Goal: Task Accomplishment & Management: Use online tool/utility

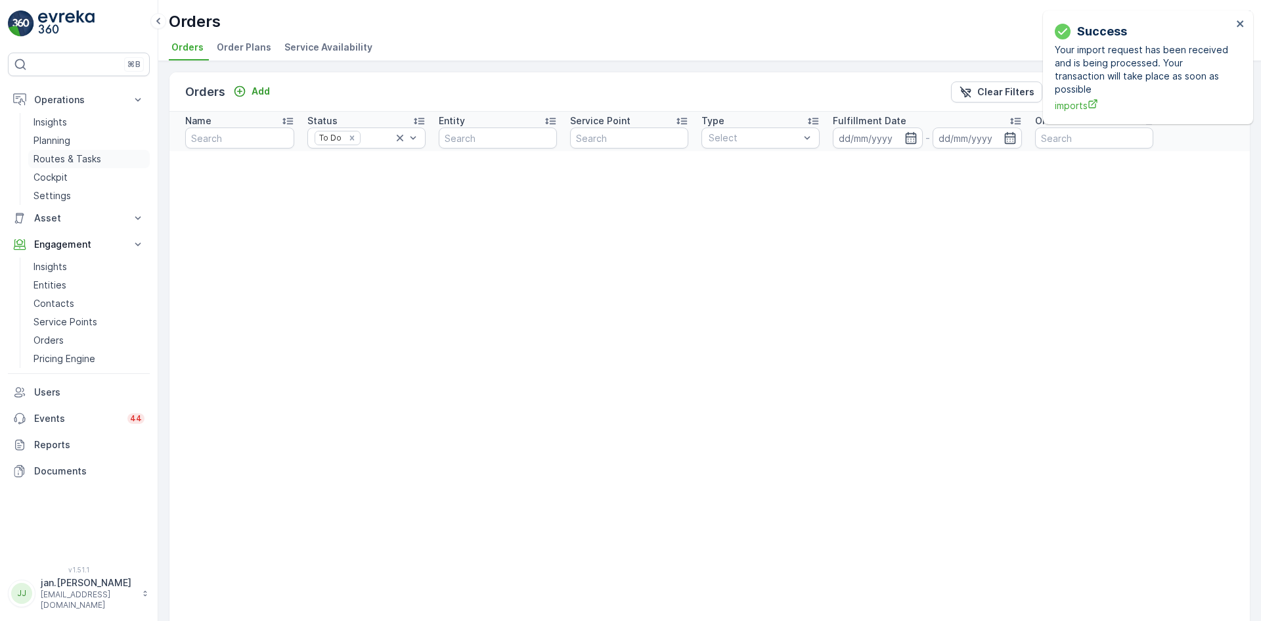
click at [59, 154] on p "Routes & Tasks" at bounding box center [67, 158] width 68 height 13
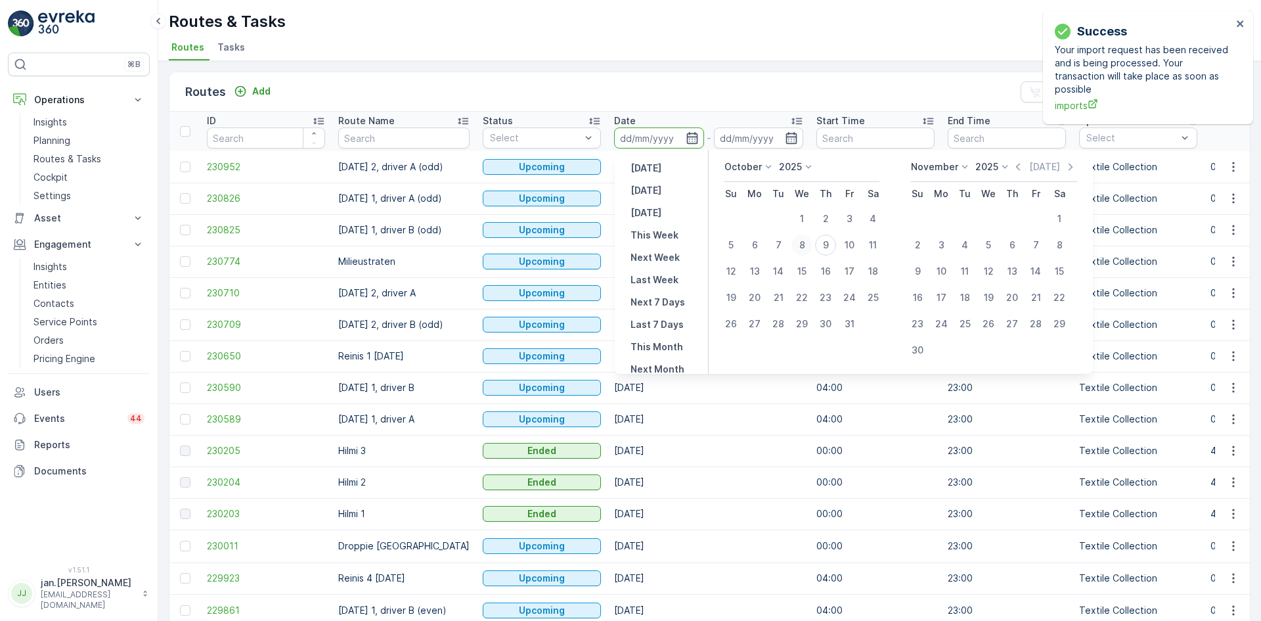
click at [805, 245] on div "8" at bounding box center [801, 244] width 21 height 21
type input "[DATE]"
click at [805, 245] on div "8" at bounding box center [801, 244] width 21 height 21
type input "[DATE]"
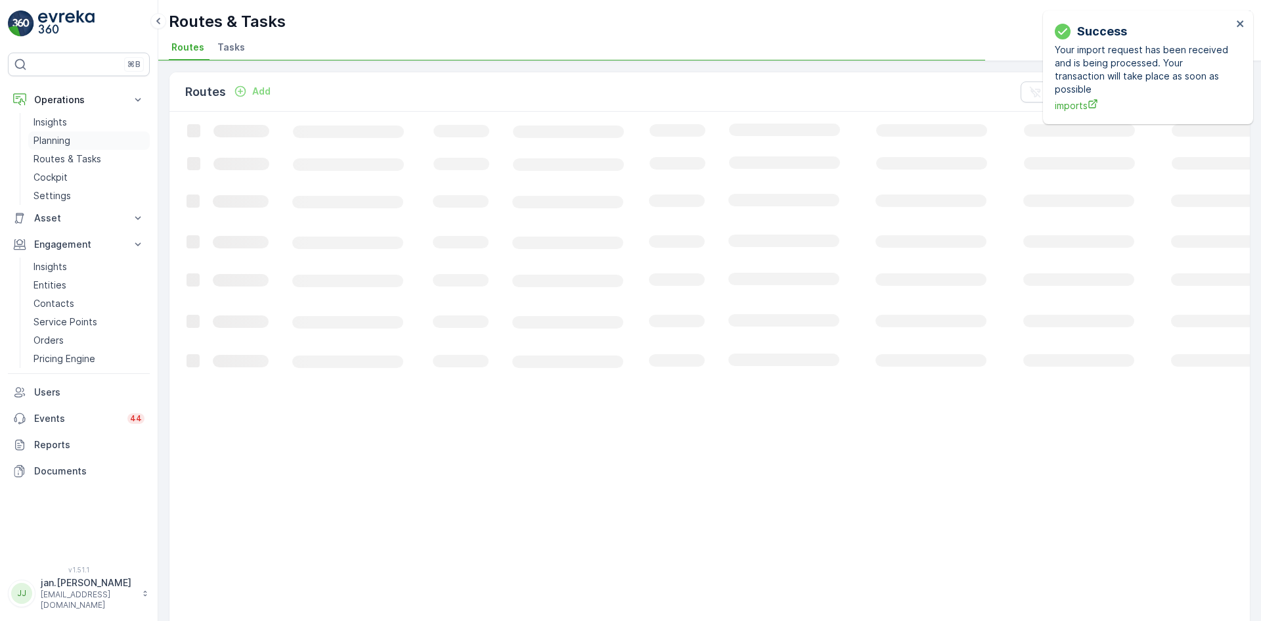
drag, startPoint x: 56, startPoint y: 139, endPoint x: 53, endPoint y: 146, distance: 8.2
click at [56, 138] on p "Planning" at bounding box center [51, 140] width 37 height 13
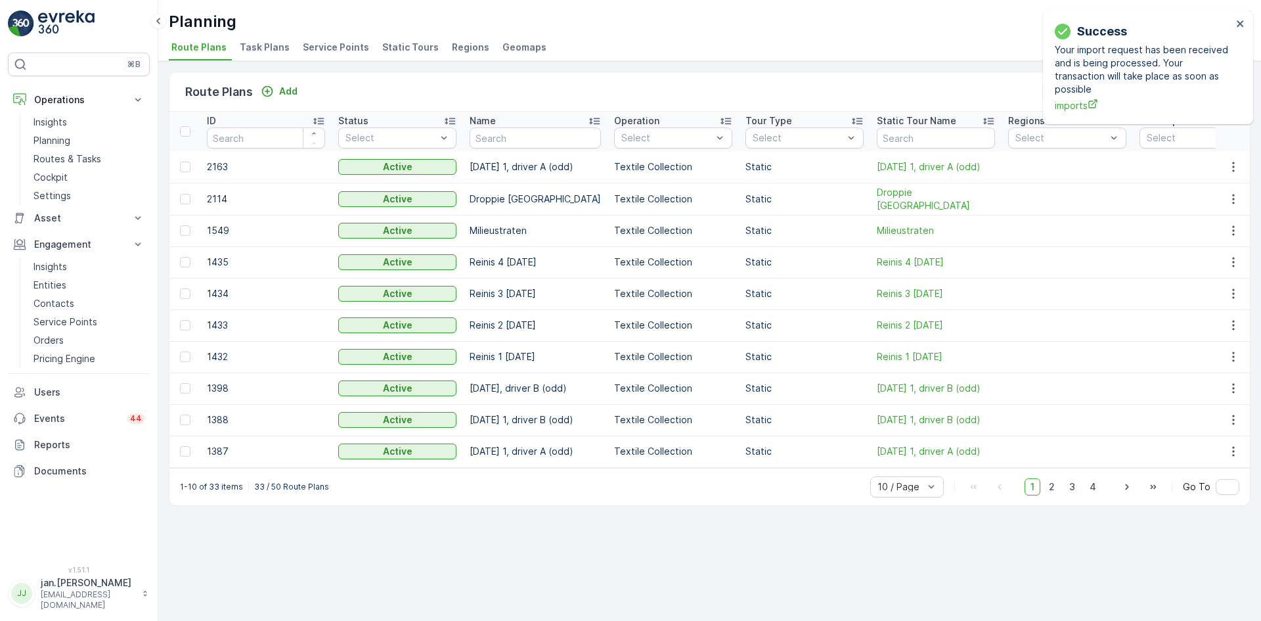
click at [326, 45] on span "Service Points" at bounding box center [336, 47] width 66 height 13
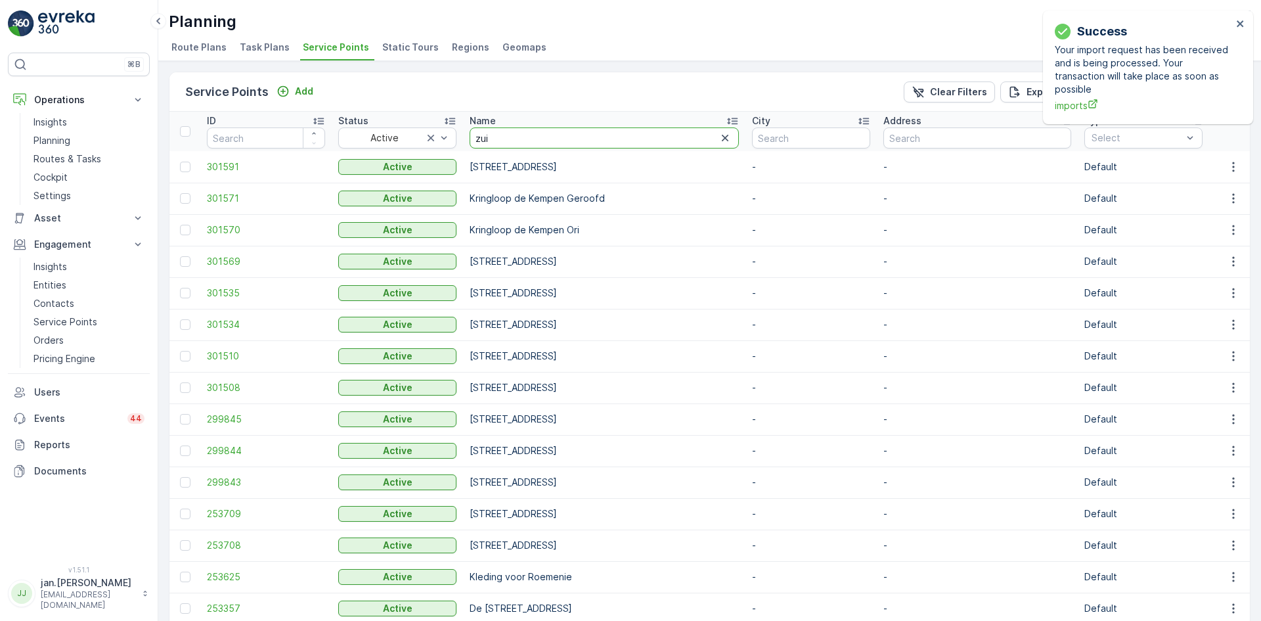
type input "zuid"
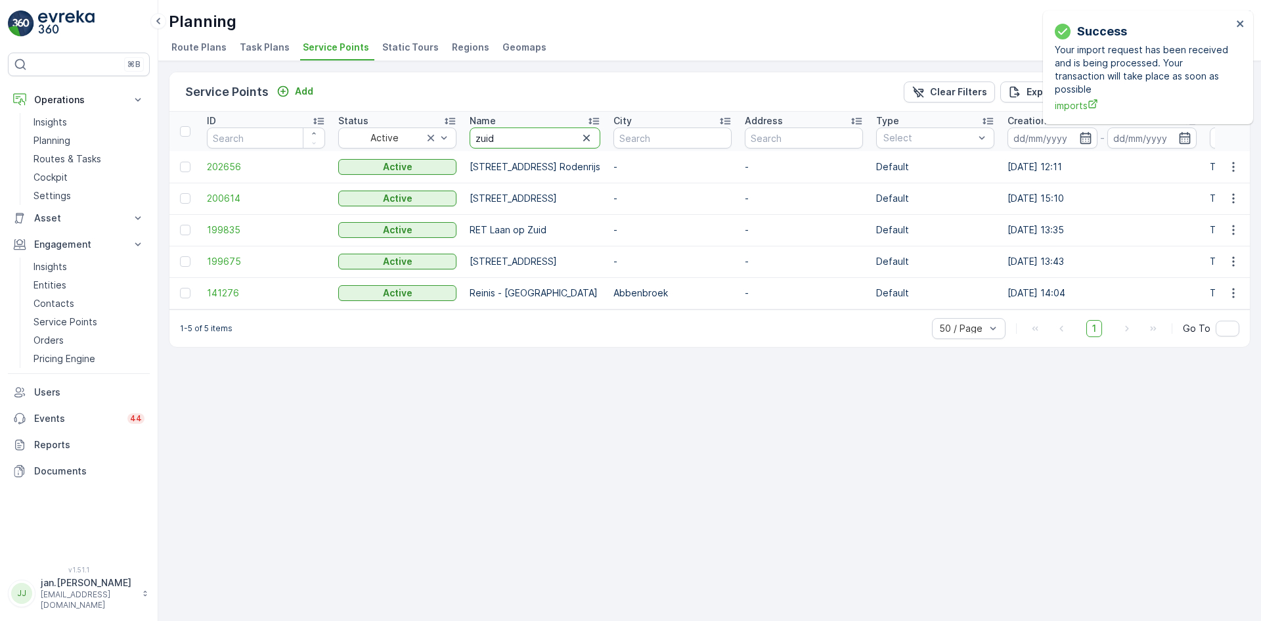
drag, startPoint x: 548, startPoint y: 142, endPoint x: 328, endPoint y: 165, distance: 221.1
type input "oudwe"
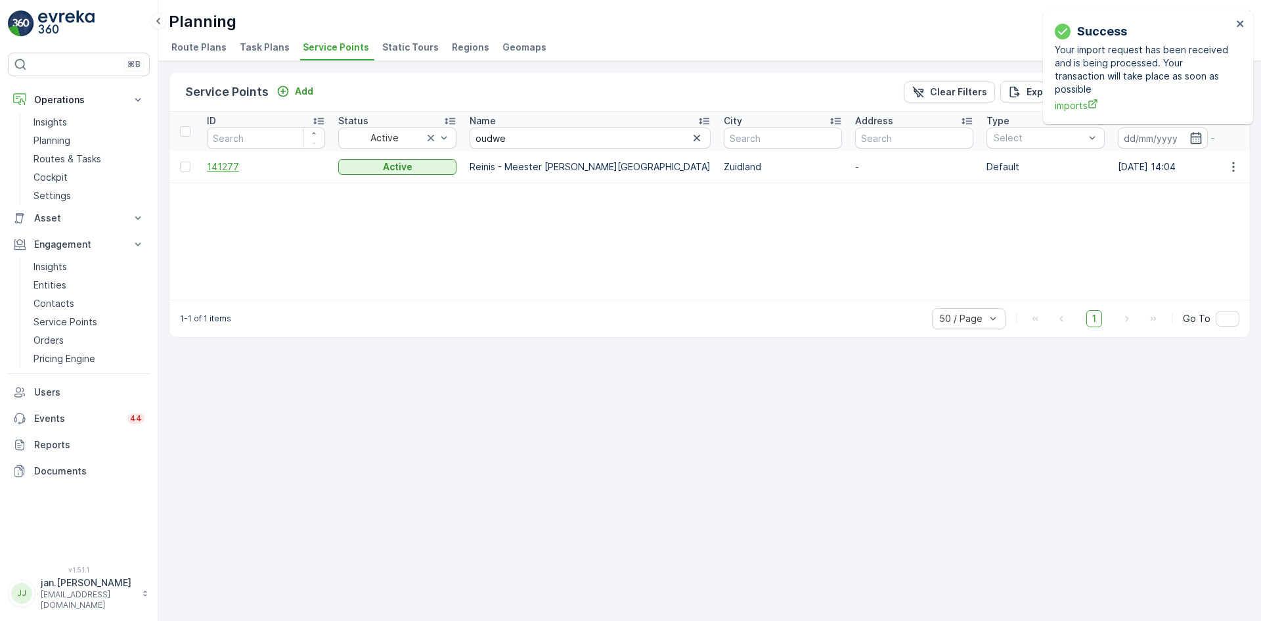
click at [229, 162] on span "141277" at bounding box center [266, 166] width 118 height 13
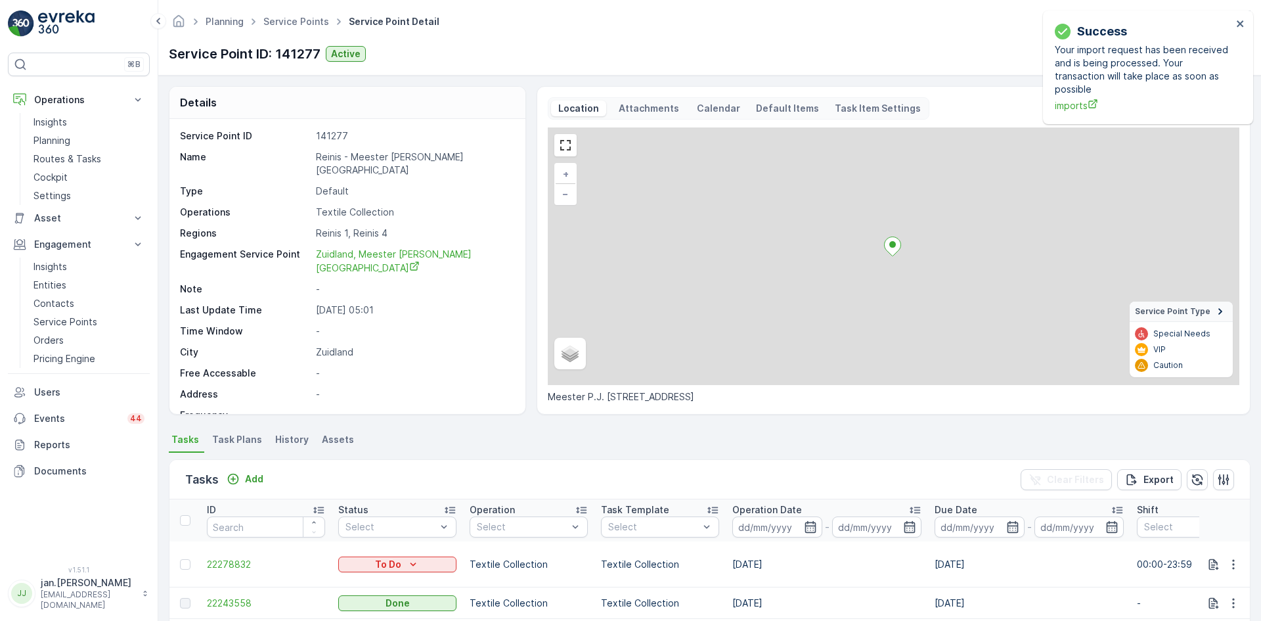
scroll to position [66, 0]
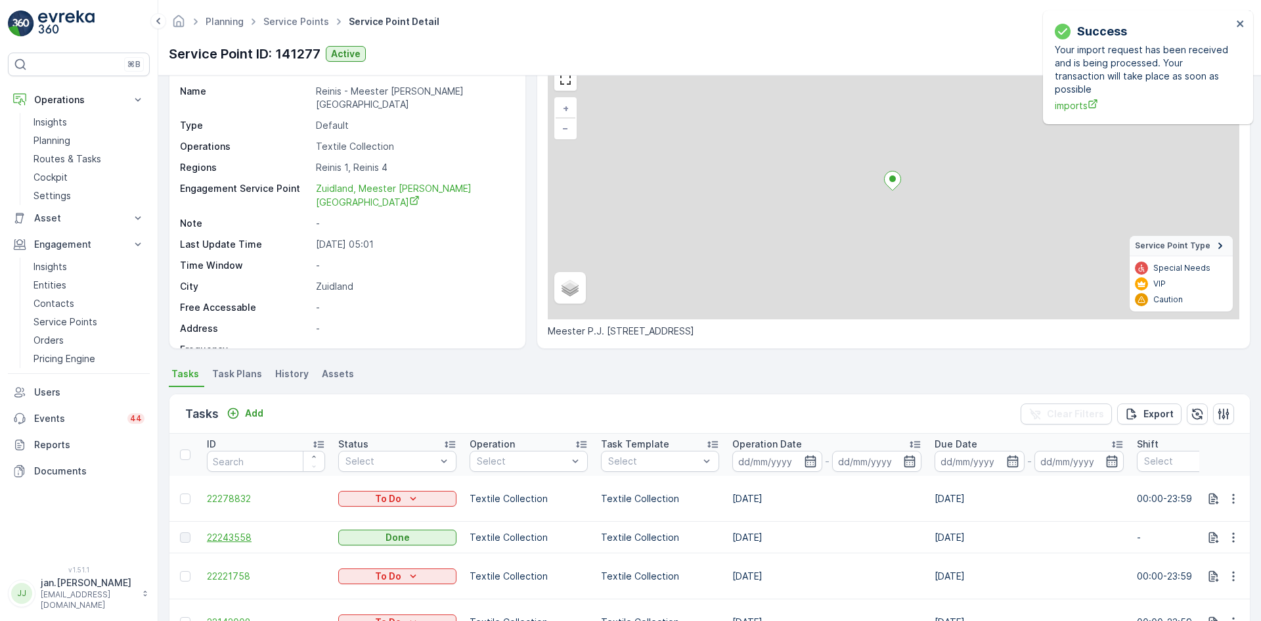
click at [224, 539] on span "22243558" at bounding box center [266, 537] width 118 height 13
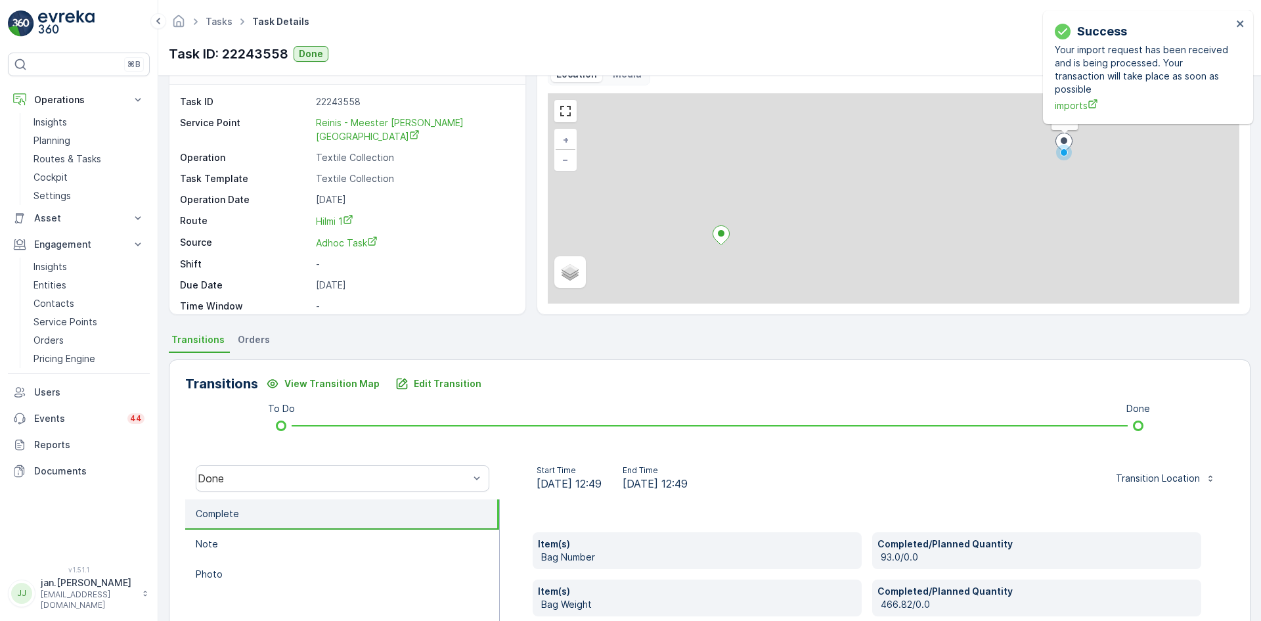
scroll to position [131, 0]
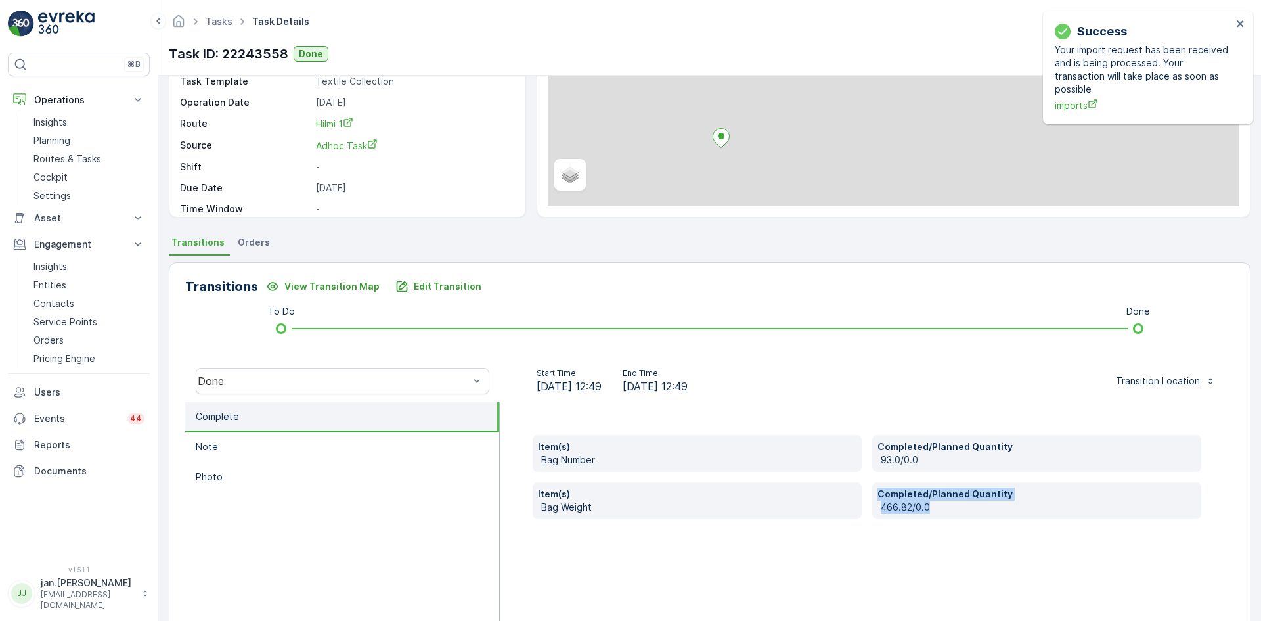
drag, startPoint x: 950, startPoint y: 501, endPoint x: 796, endPoint y: 509, distance: 154.5
click at [796, 509] on div "Item(s) Bag Number Completed/Planned Quantity 93.0/0.0 Item(s) Bag Weight Compl…" at bounding box center [867, 477] width 668 height 84
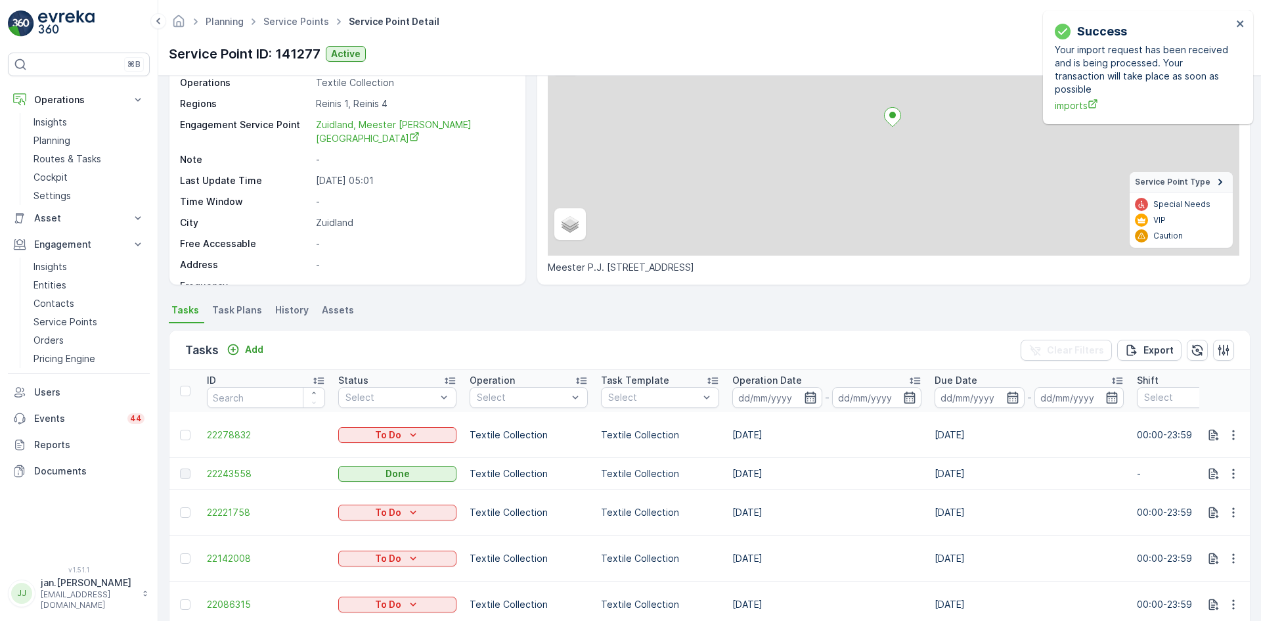
scroll to position [197, 0]
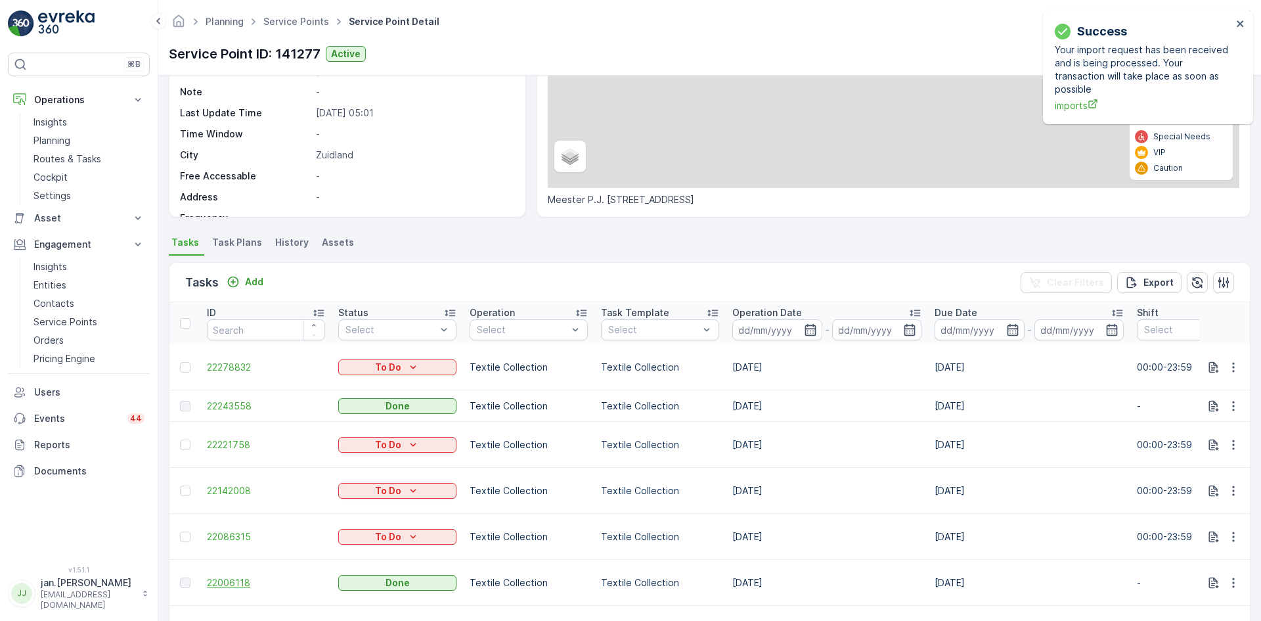
click at [238, 576] on span "22006118" at bounding box center [266, 582] width 118 height 13
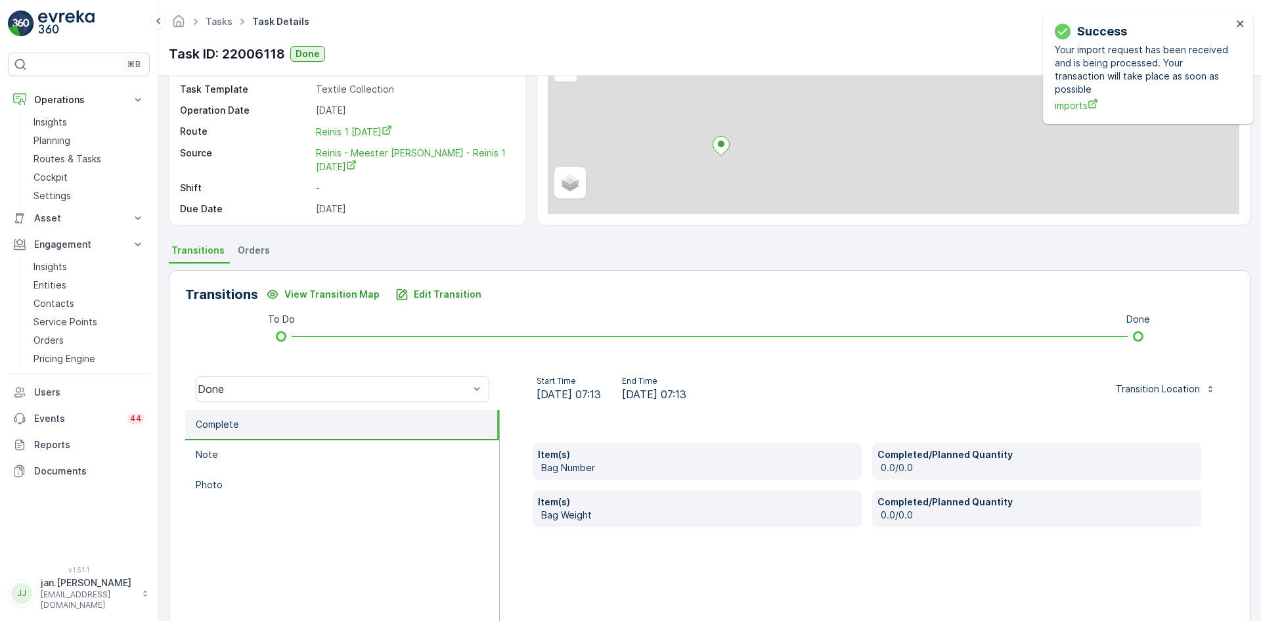
scroll to position [131, 0]
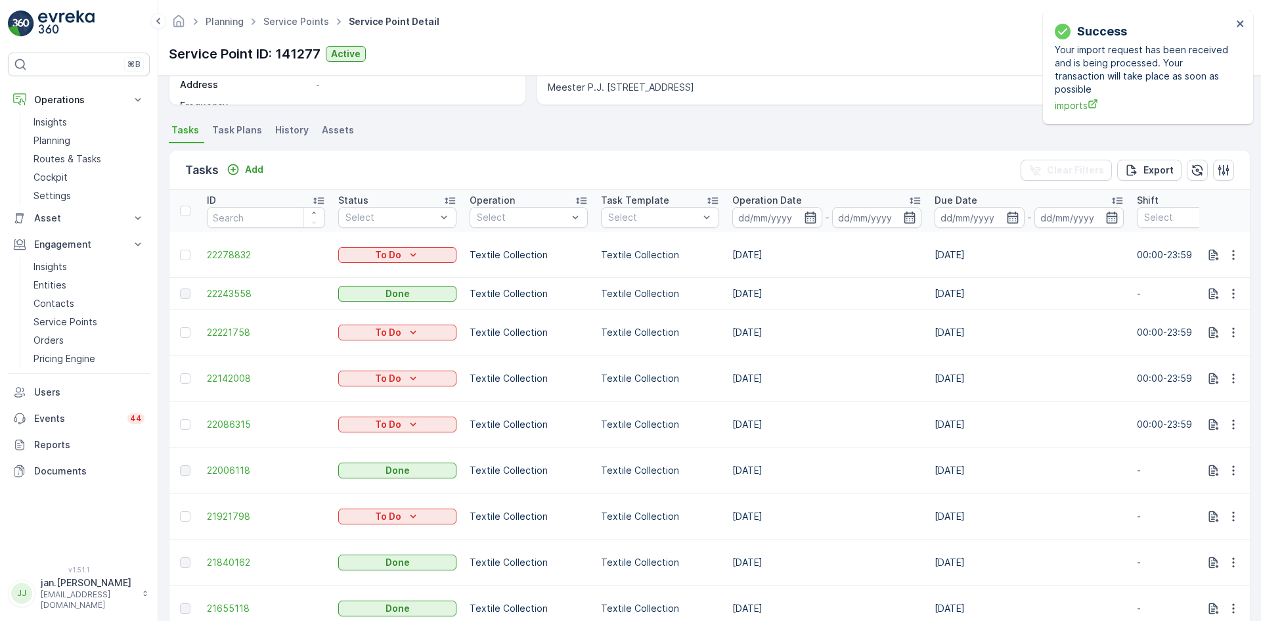
scroll to position [328, 0]
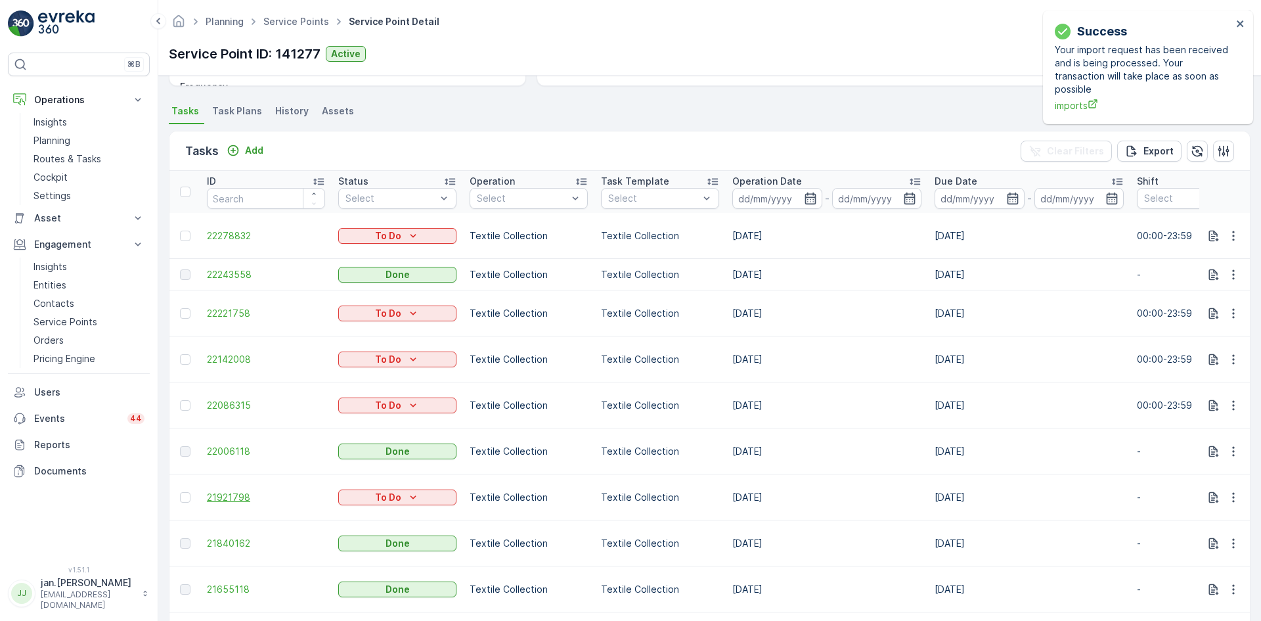
click at [245, 491] on span "21921798" at bounding box center [266, 497] width 118 height 13
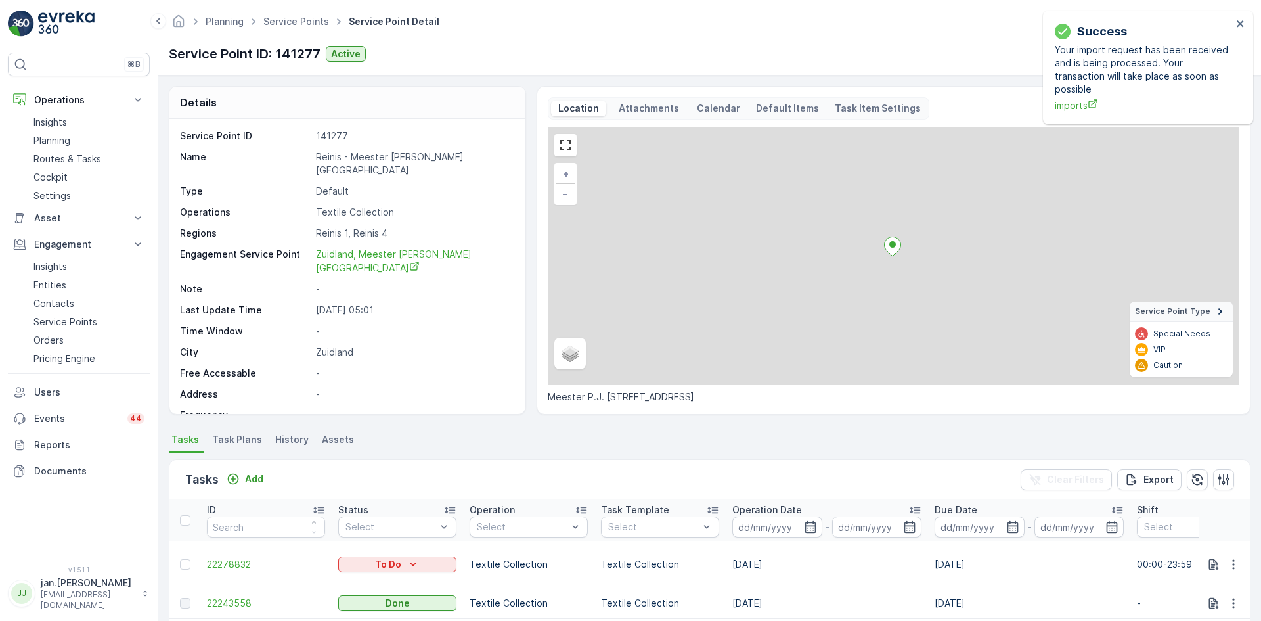
scroll to position [13, 0]
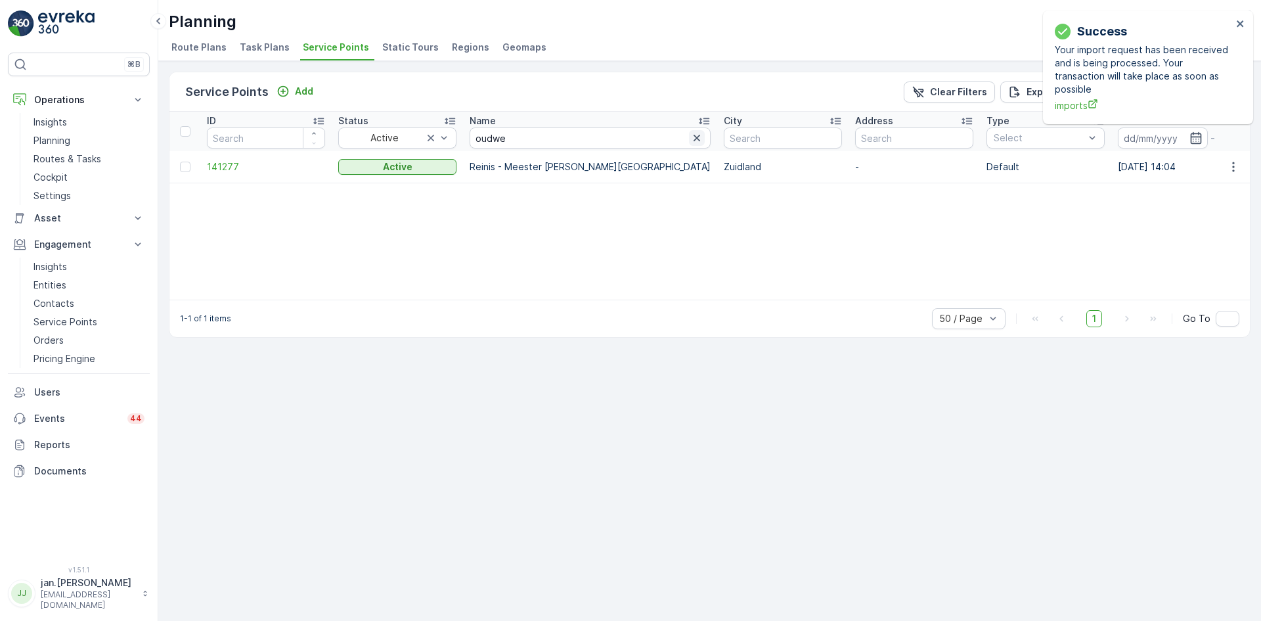
click at [690, 135] on icon "button" at bounding box center [696, 137] width 13 height 13
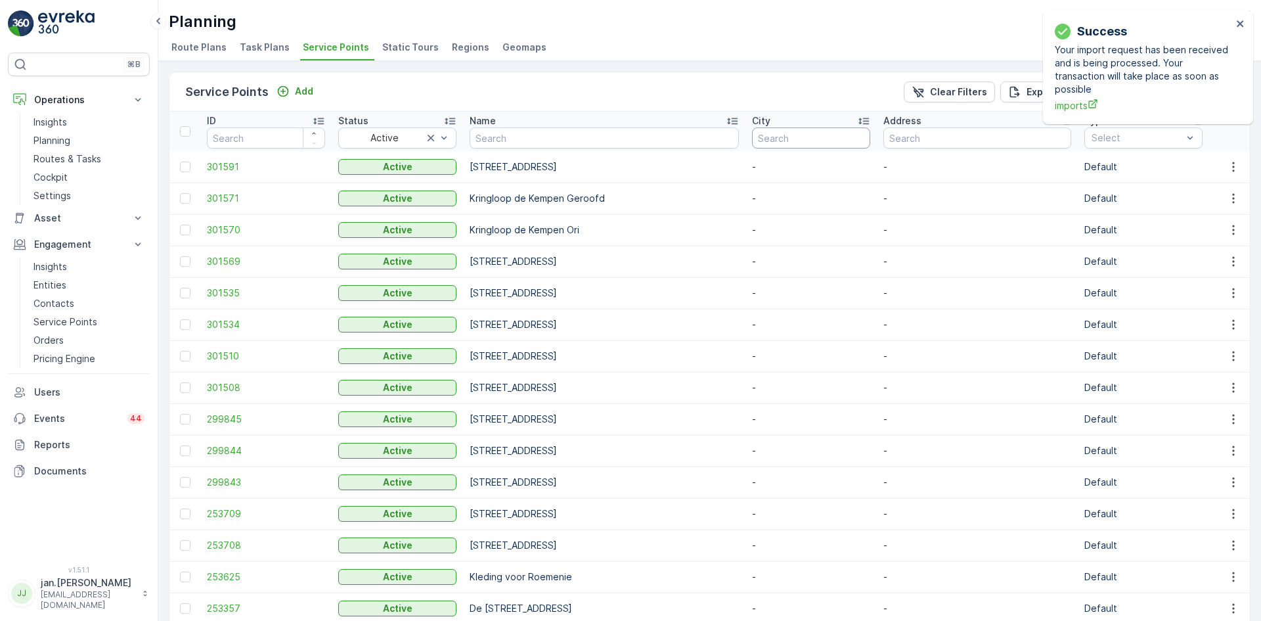
click at [762, 141] on input "text" at bounding box center [811, 137] width 118 height 21
type input "[GEOGRAPHIC_DATA]"
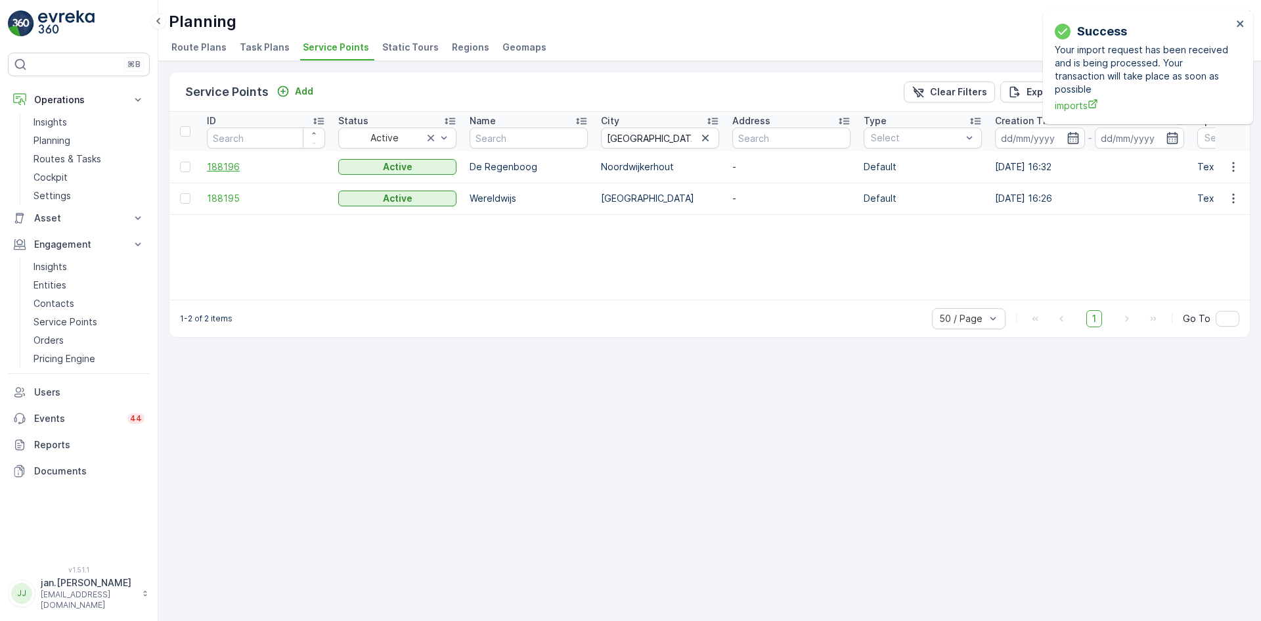
click at [251, 167] on span "188196" at bounding box center [266, 166] width 118 height 13
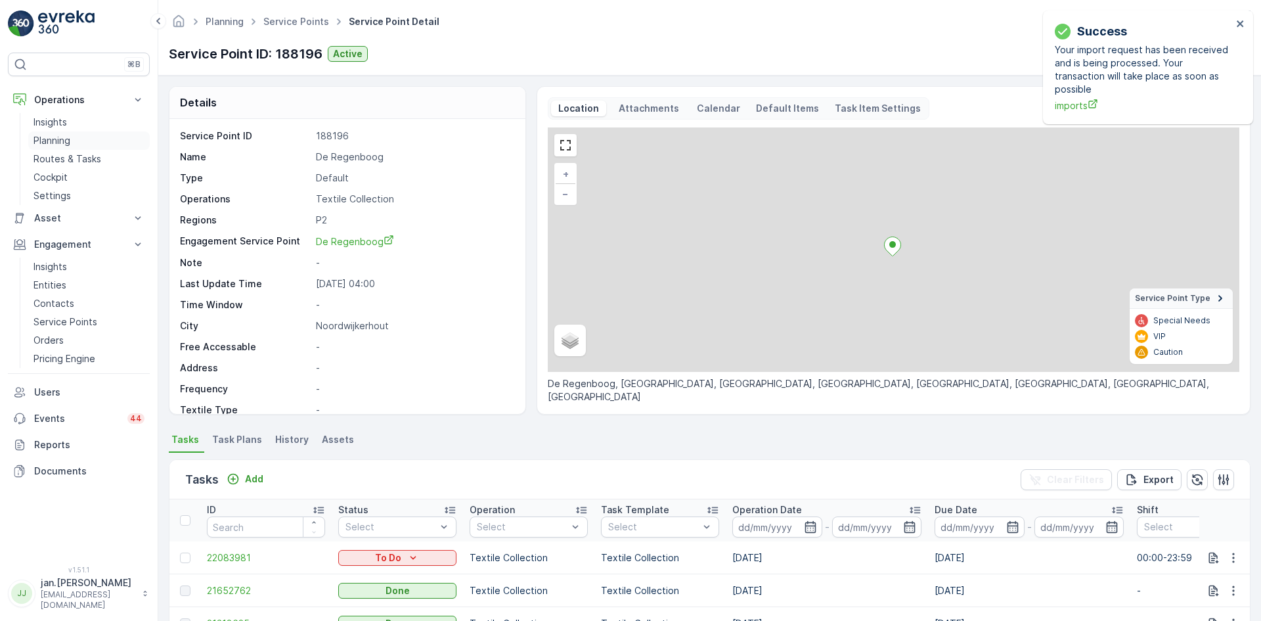
click at [59, 142] on p "Planning" at bounding box center [51, 140] width 37 height 13
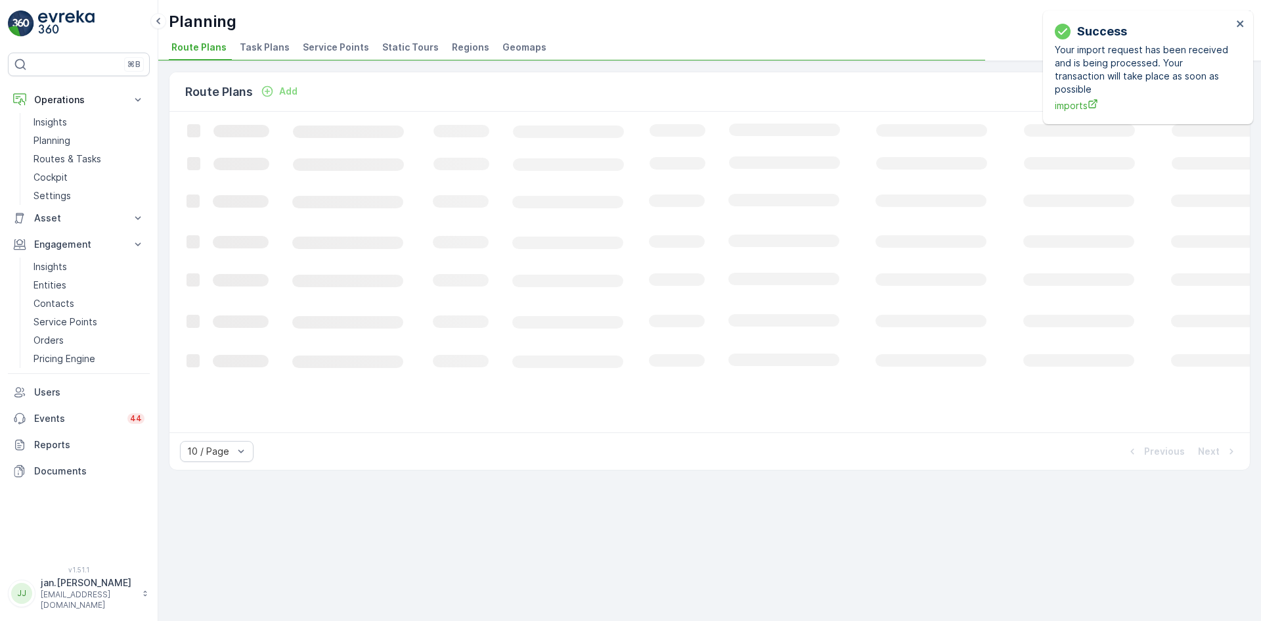
click at [348, 39] on li "Service Points" at bounding box center [337, 49] width 74 height 22
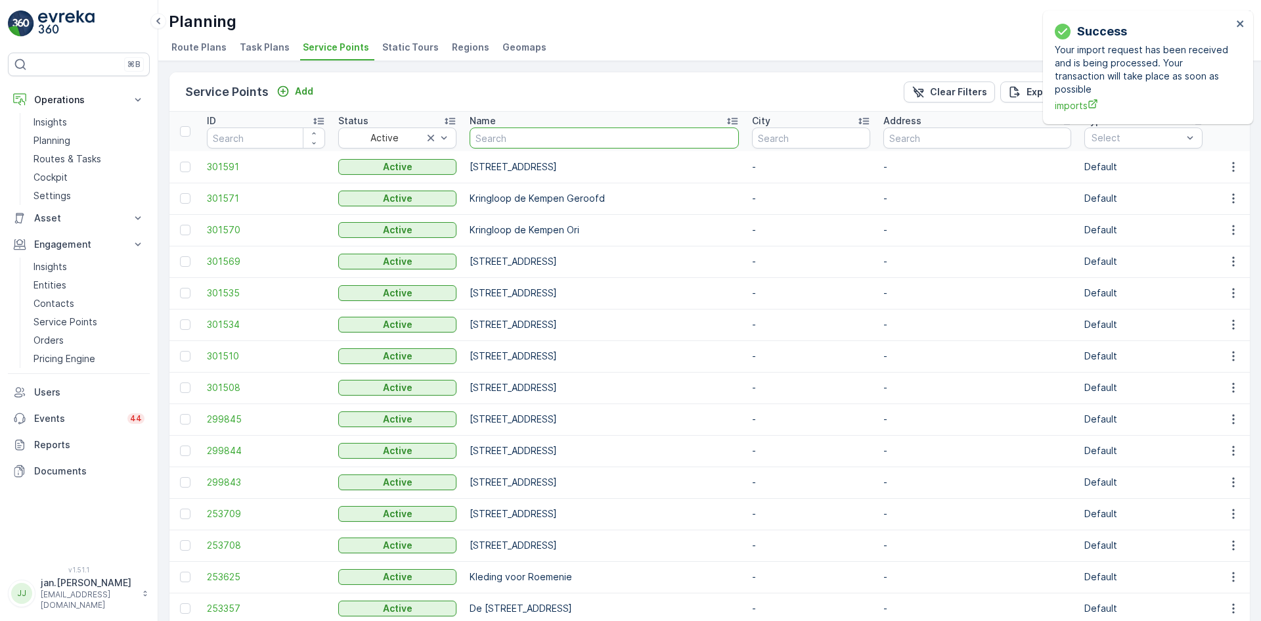
click at [565, 142] on input "text" at bounding box center [604, 137] width 269 height 21
type input "kumb"
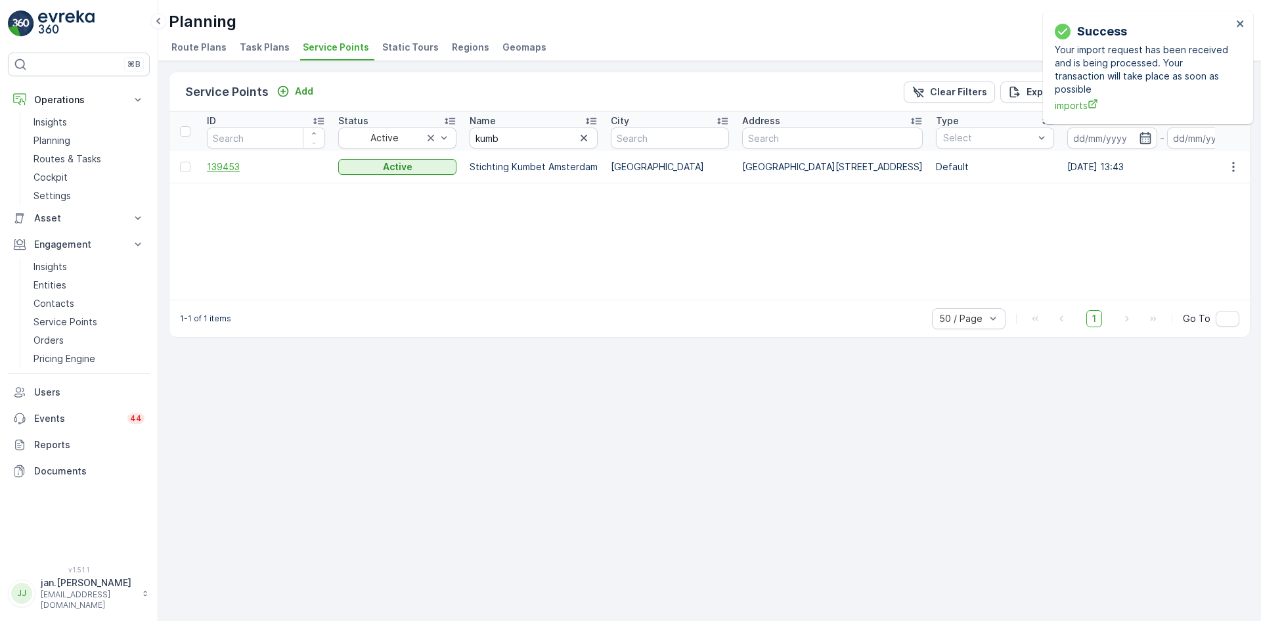
click at [228, 170] on span "139453" at bounding box center [266, 166] width 118 height 13
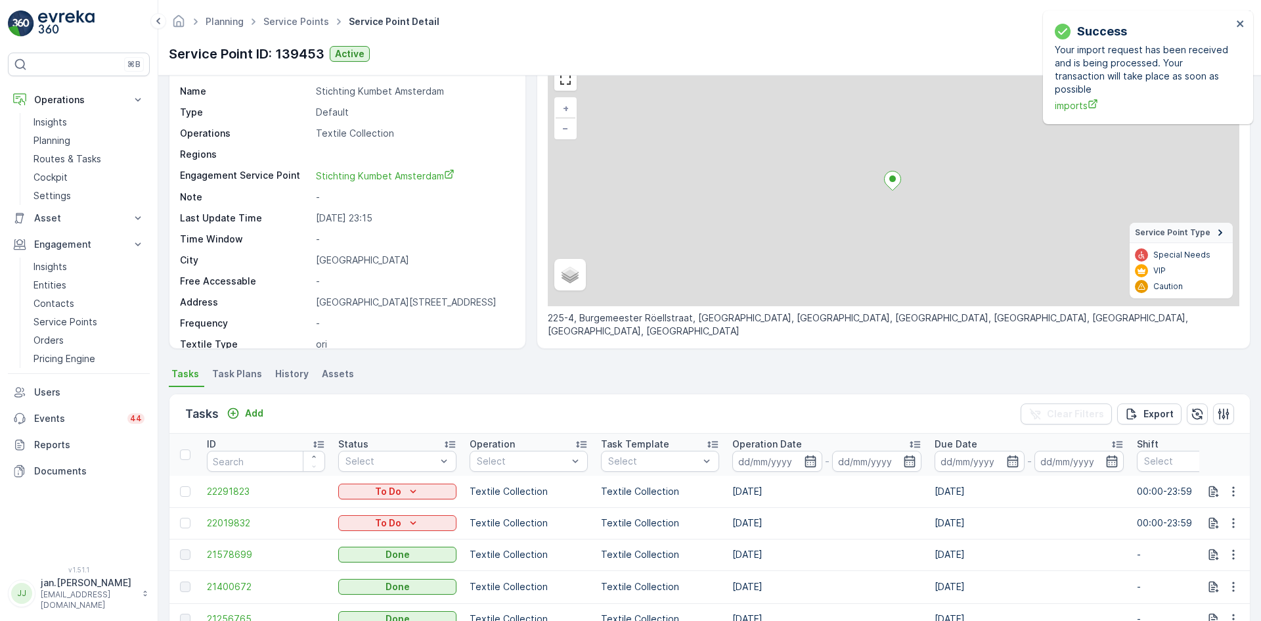
scroll to position [131, 0]
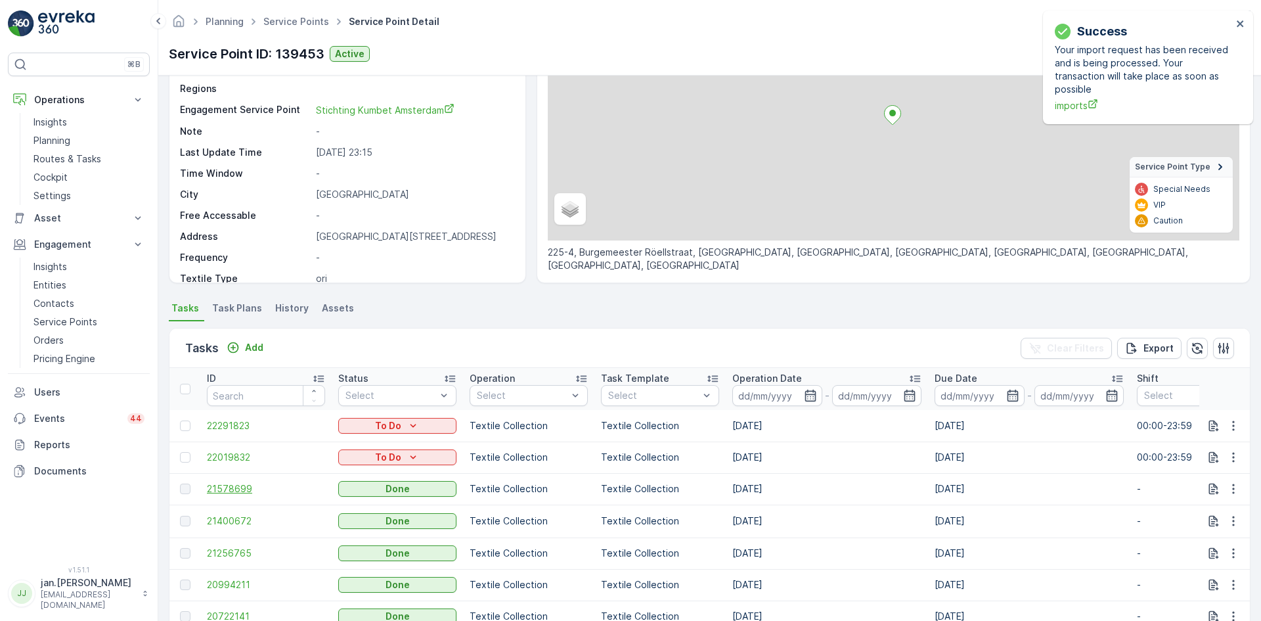
click at [223, 491] on span "21578699" at bounding box center [266, 488] width 118 height 13
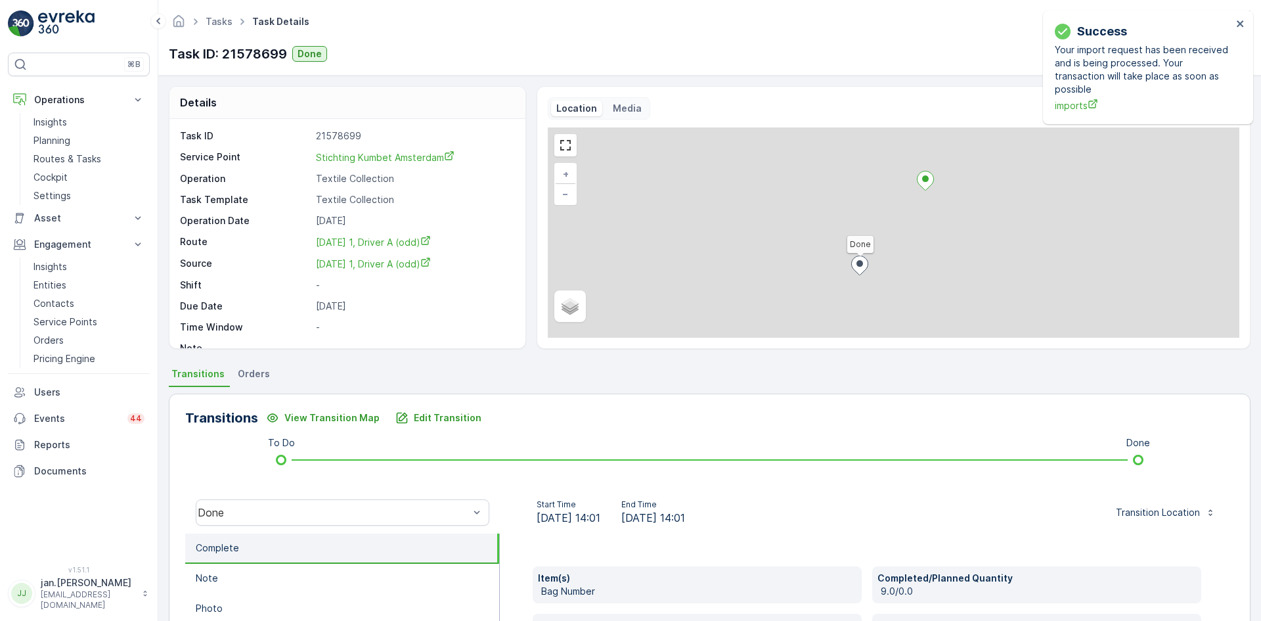
scroll to position [66, 0]
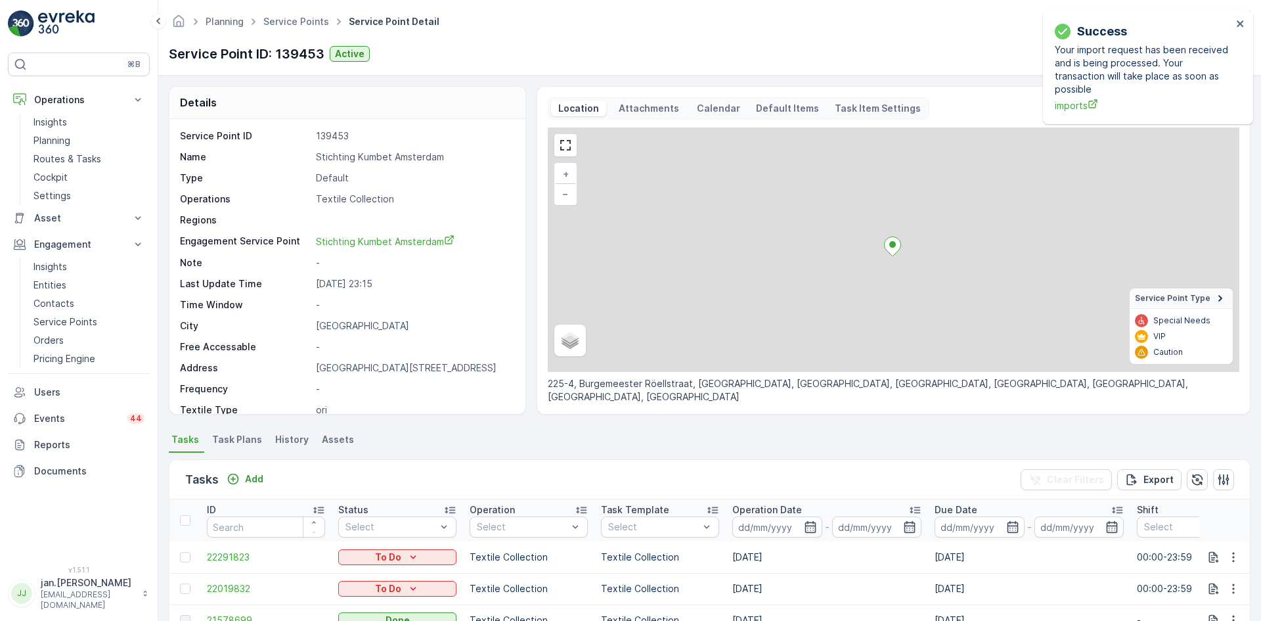
scroll to position [197, 0]
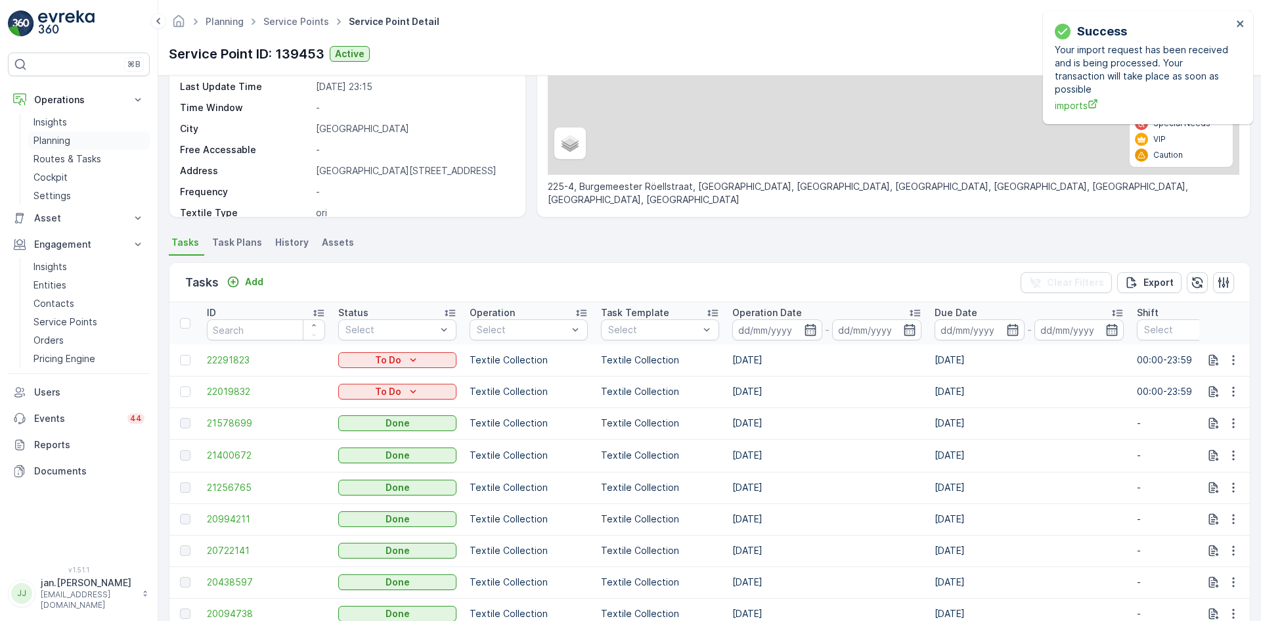
click at [60, 139] on p "Planning" at bounding box center [51, 140] width 37 height 13
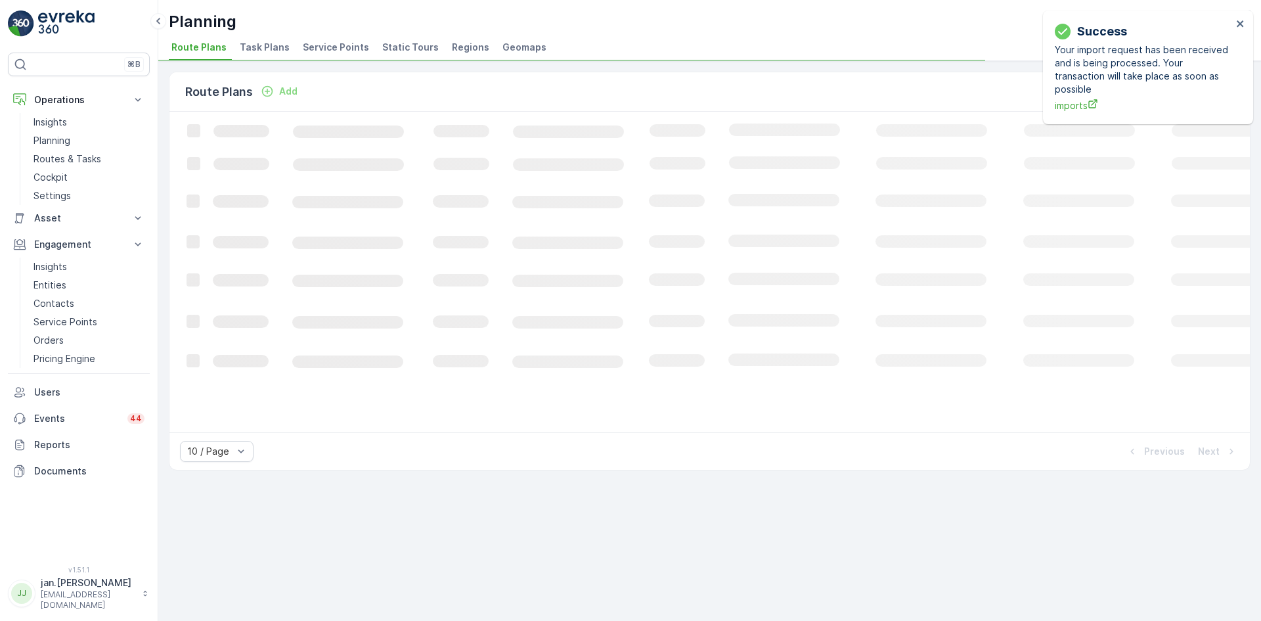
click at [335, 47] on span "Service Points" at bounding box center [336, 47] width 66 height 13
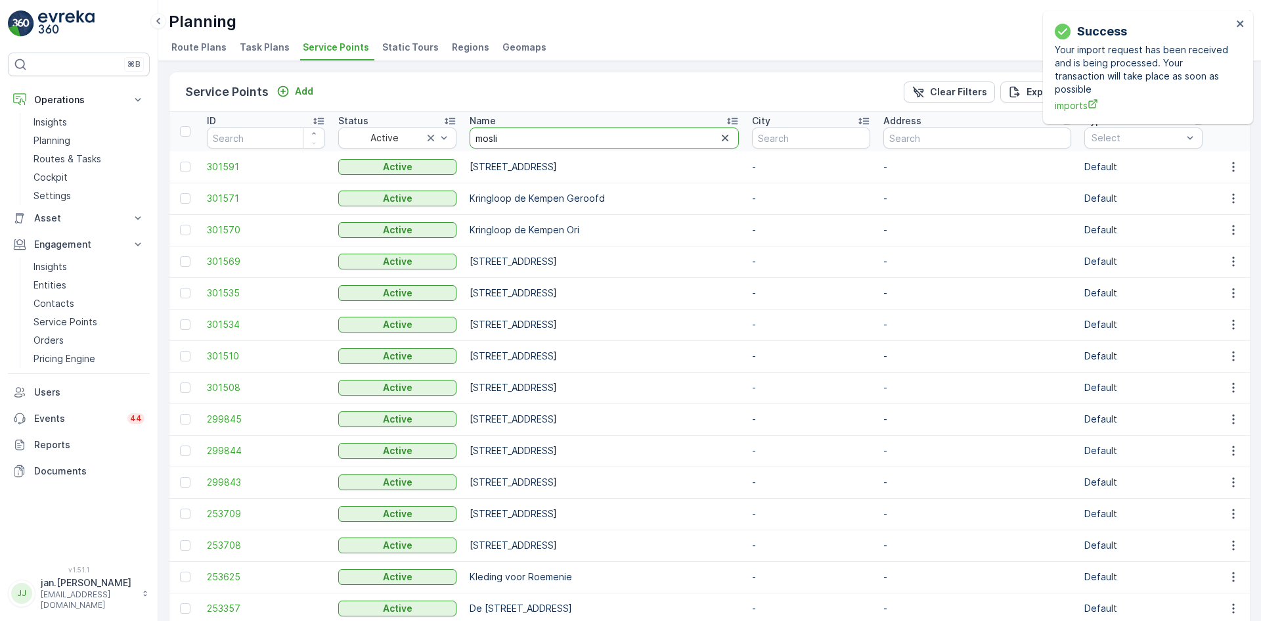
type input "[DEMOGRAPHIC_DATA]"
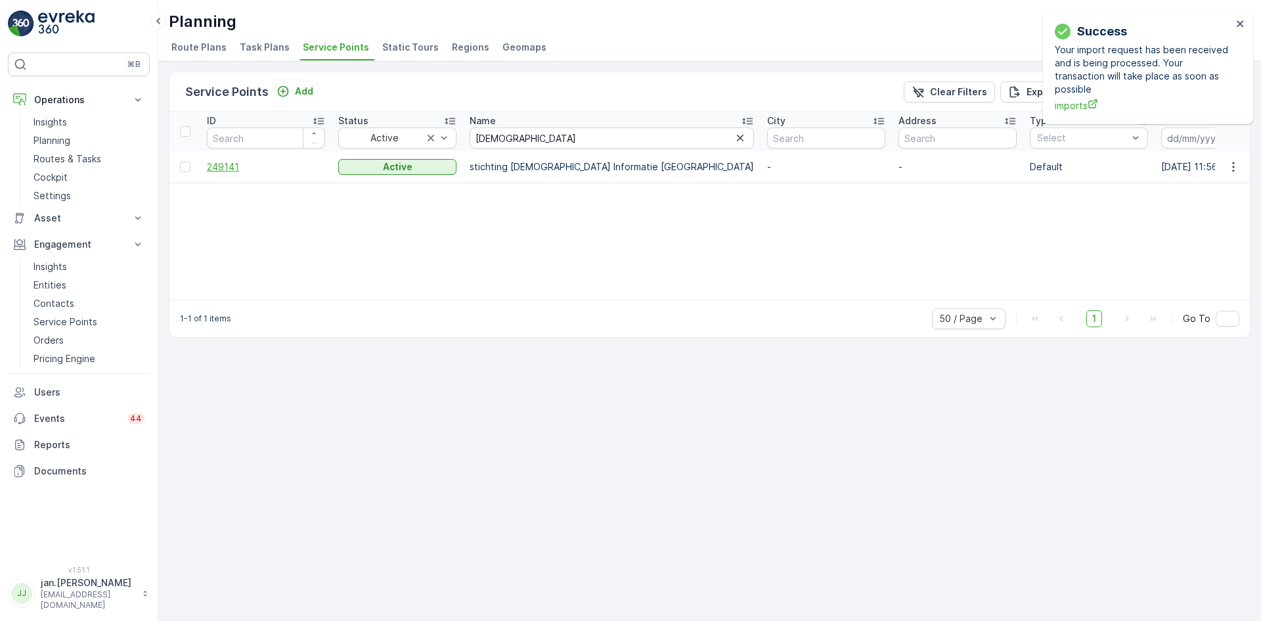
click at [231, 167] on span "249141" at bounding box center [266, 166] width 118 height 13
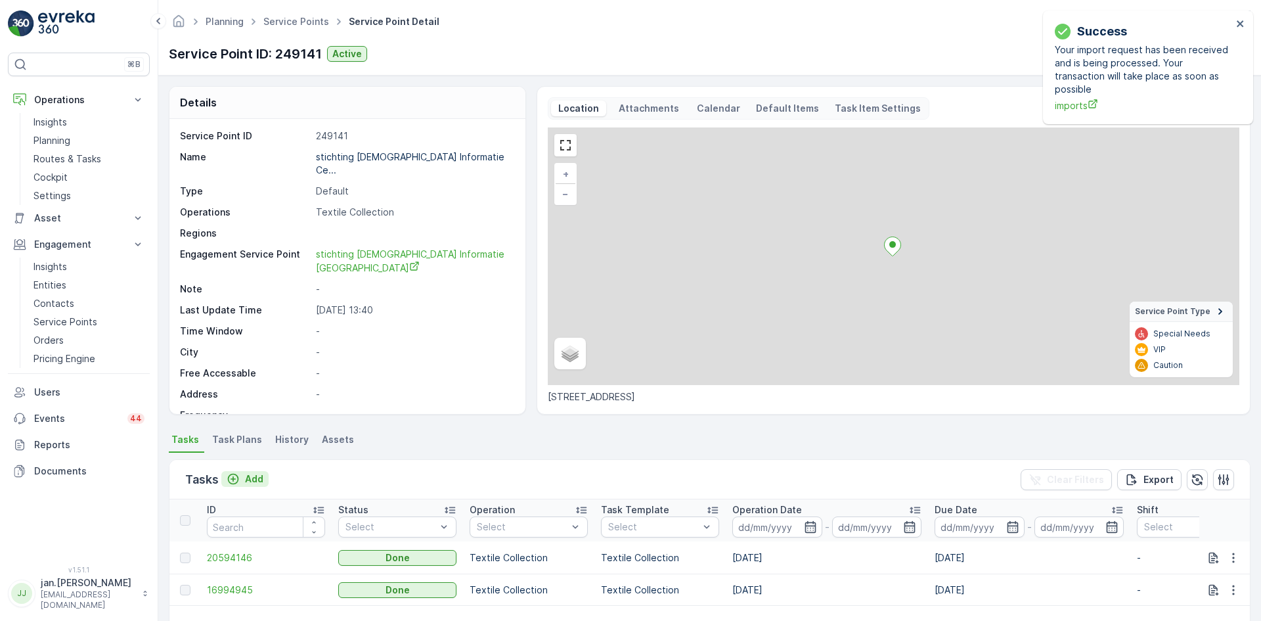
click at [253, 480] on p "Add" at bounding box center [254, 478] width 18 height 13
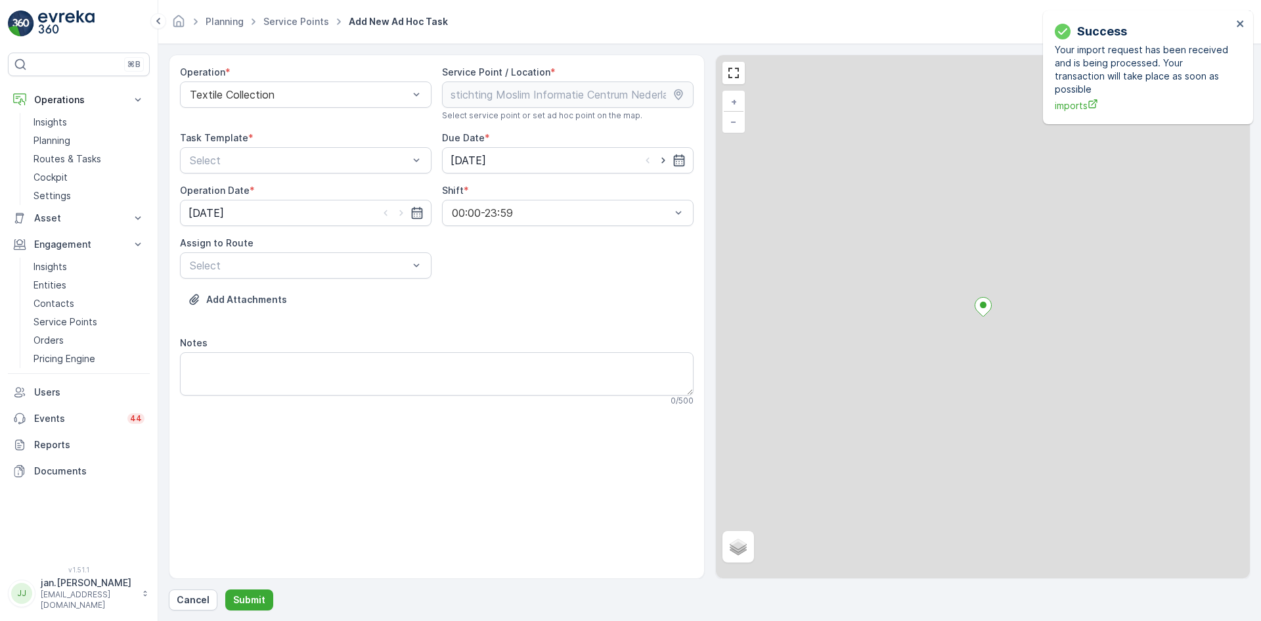
click at [189, 582] on div "Operation * Textile Collection Service Point / Location * Select service point …" at bounding box center [709, 333] width 1081 height 556
click at [194, 596] on p "Cancel" at bounding box center [193, 599] width 33 height 13
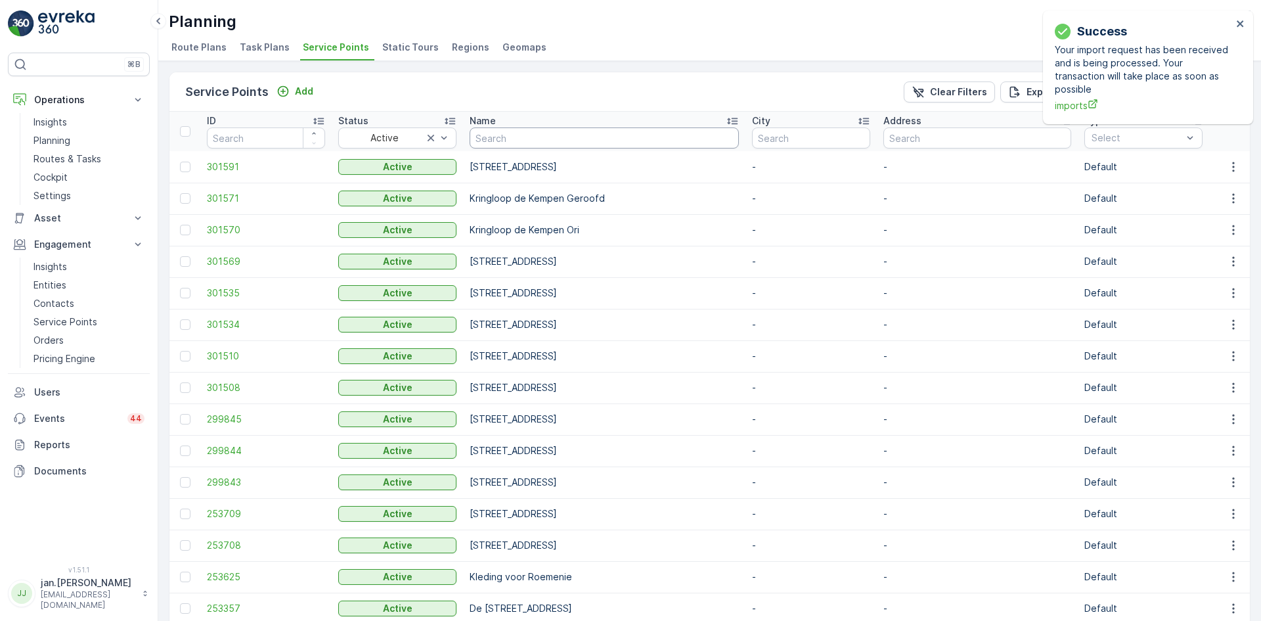
click at [523, 140] on input "text" at bounding box center [604, 137] width 269 height 21
type input "[DEMOGRAPHIC_DATA]"
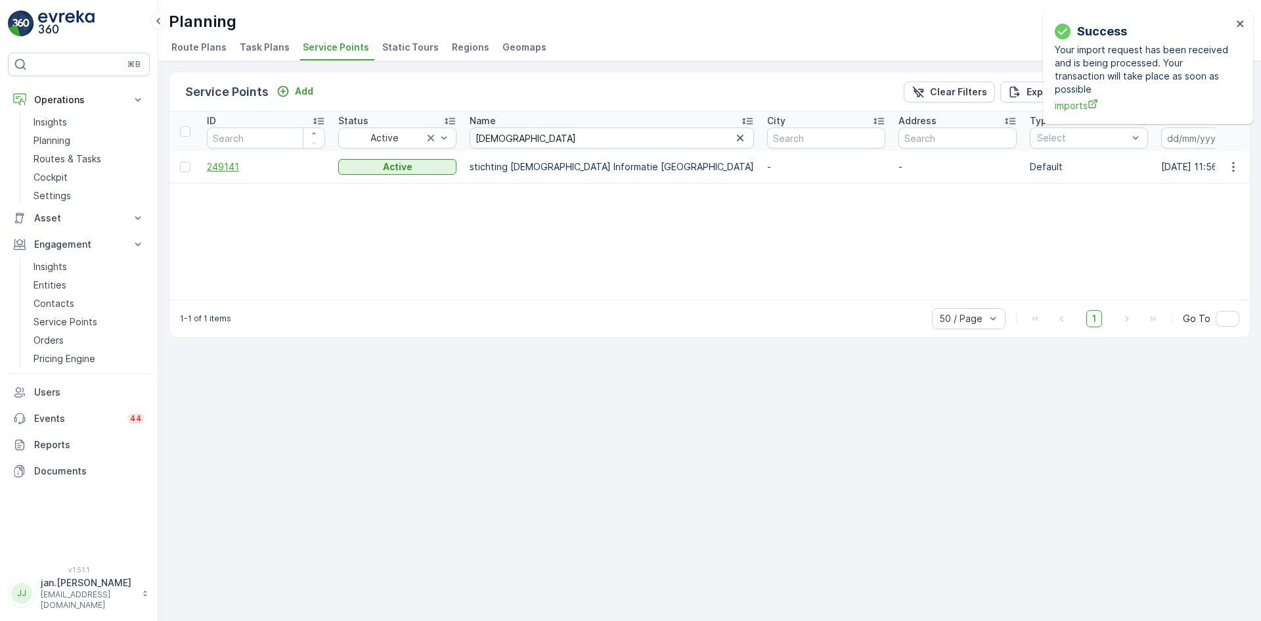
click at [244, 157] on td "249141" at bounding box center [265, 167] width 131 height 32
click at [236, 161] on span "249141" at bounding box center [266, 166] width 118 height 13
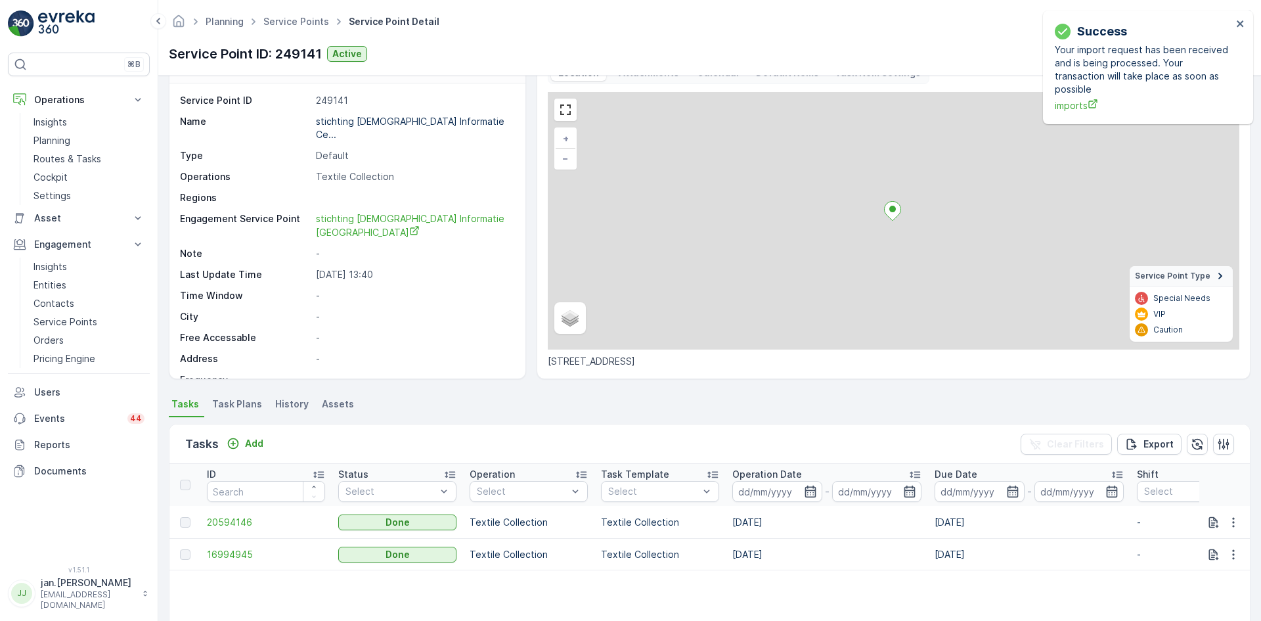
scroll to position [66, 0]
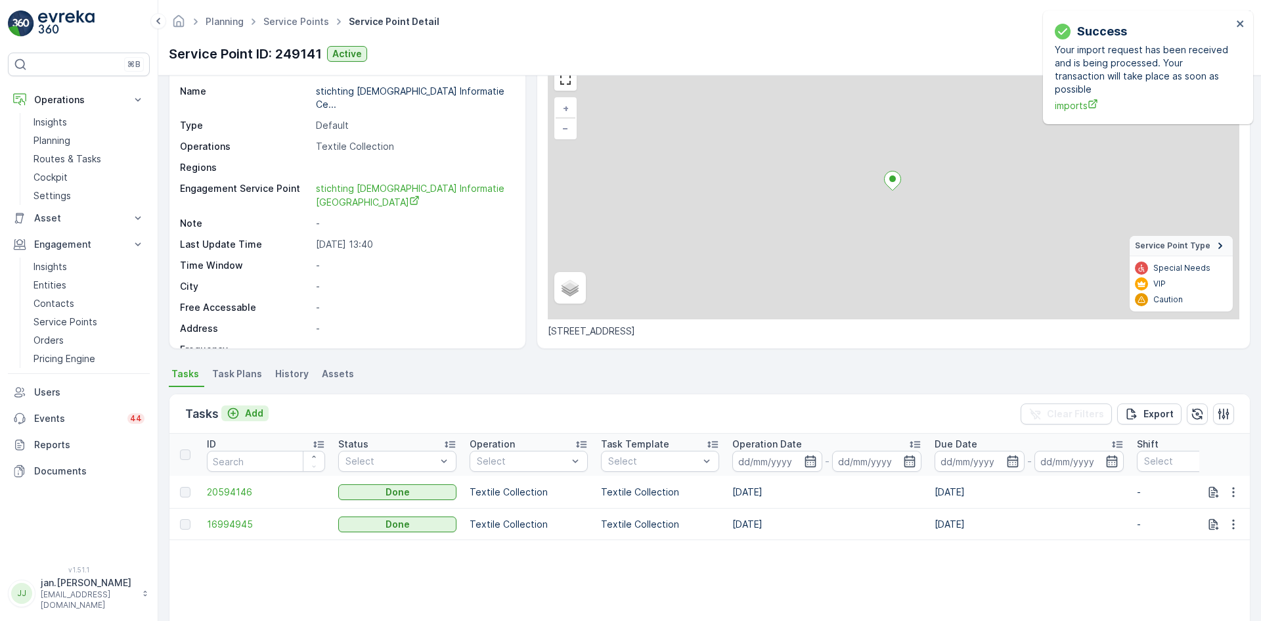
click at [251, 415] on p "Add" at bounding box center [254, 412] width 18 height 13
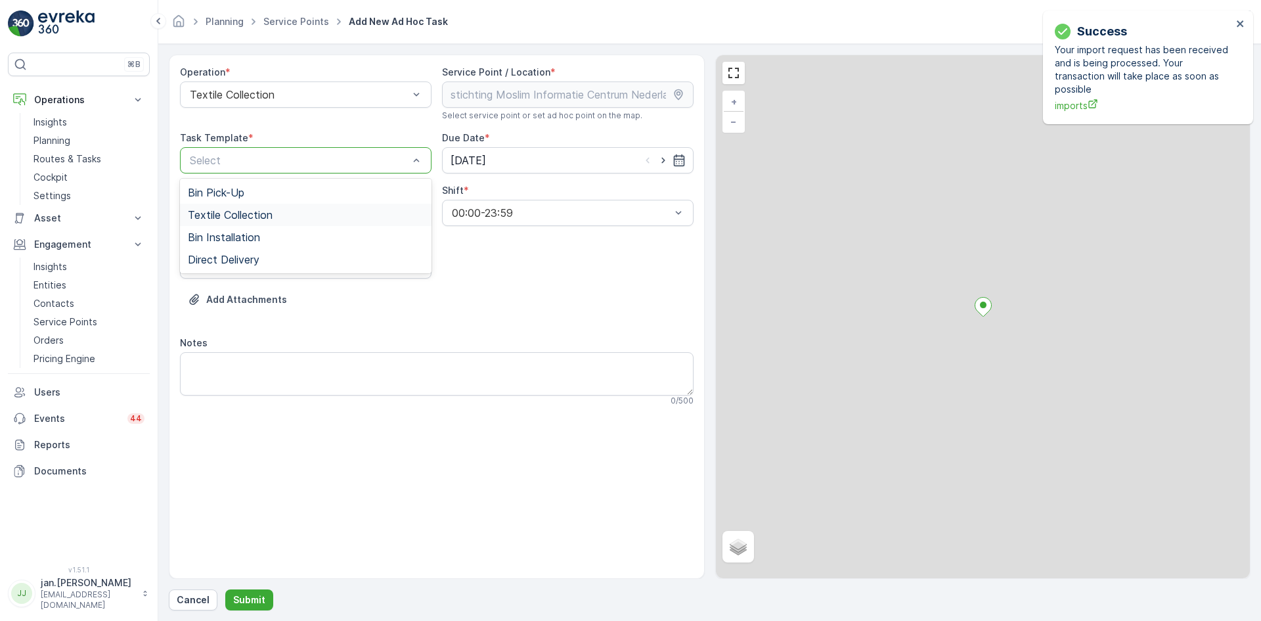
click at [233, 209] on span "Textile Collection" at bounding box center [230, 215] width 85 height 12
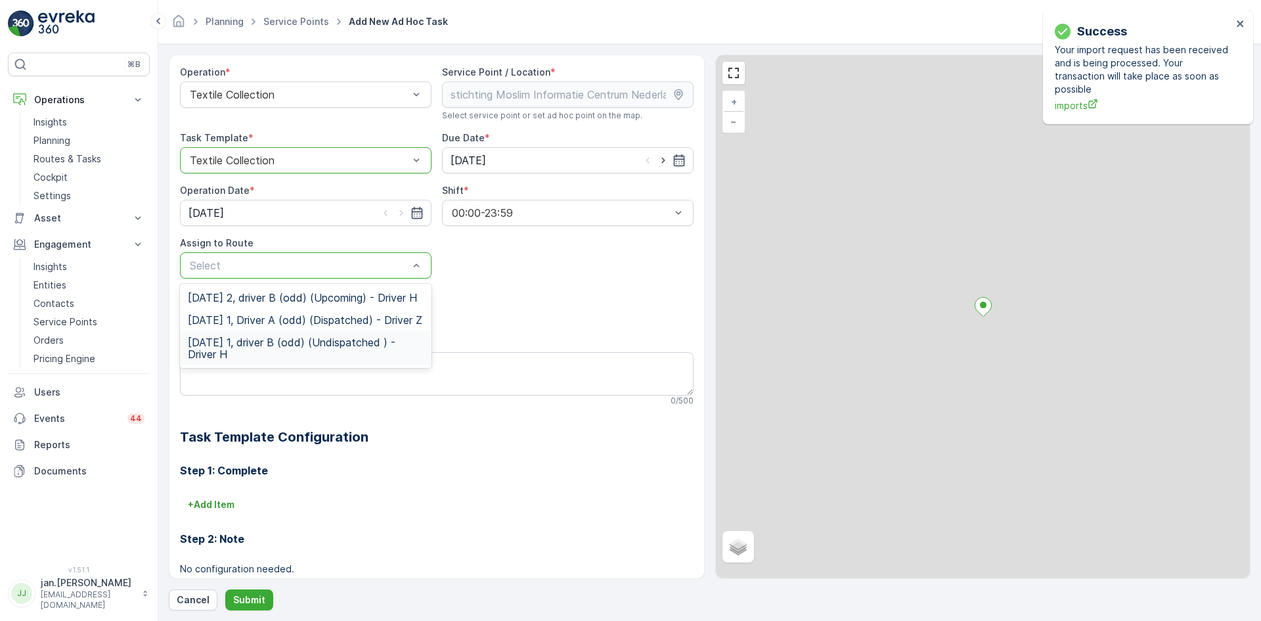
click at [242, 360] on span "[DATE] 1, driver B (odd) (Undispatched ) - Driver H" at bounding box center [306, 348] width 236 height 24
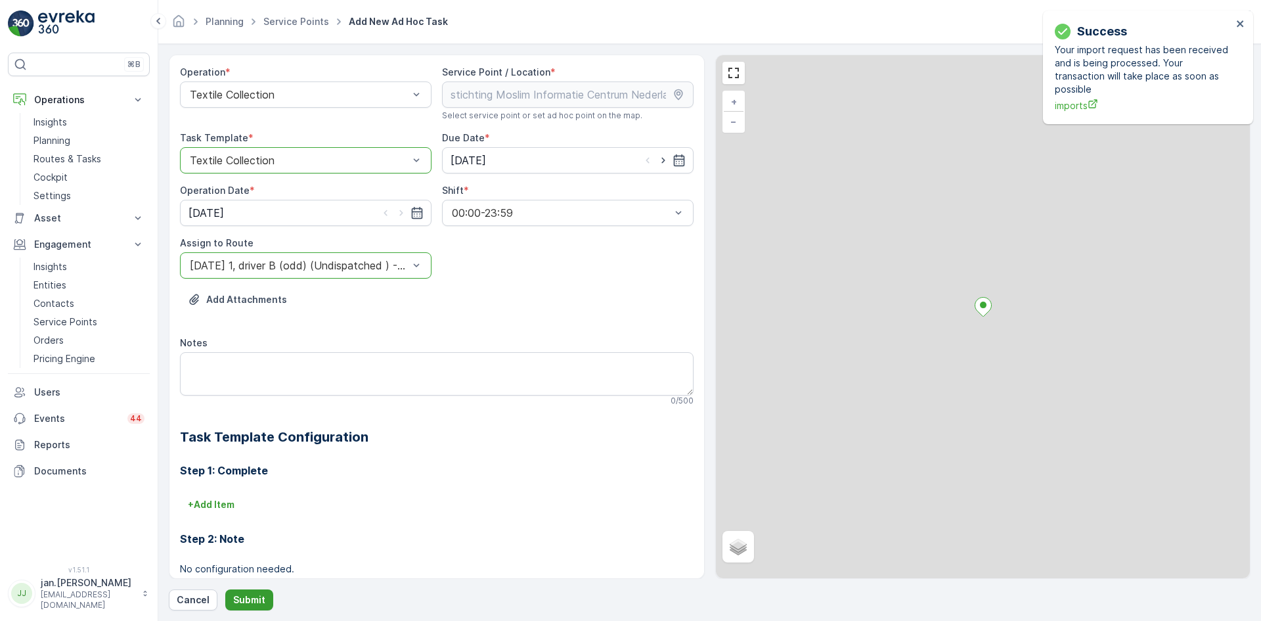
click at [242, 594] on p "Submit" at bounding box center [249, 599] width 32 height 13
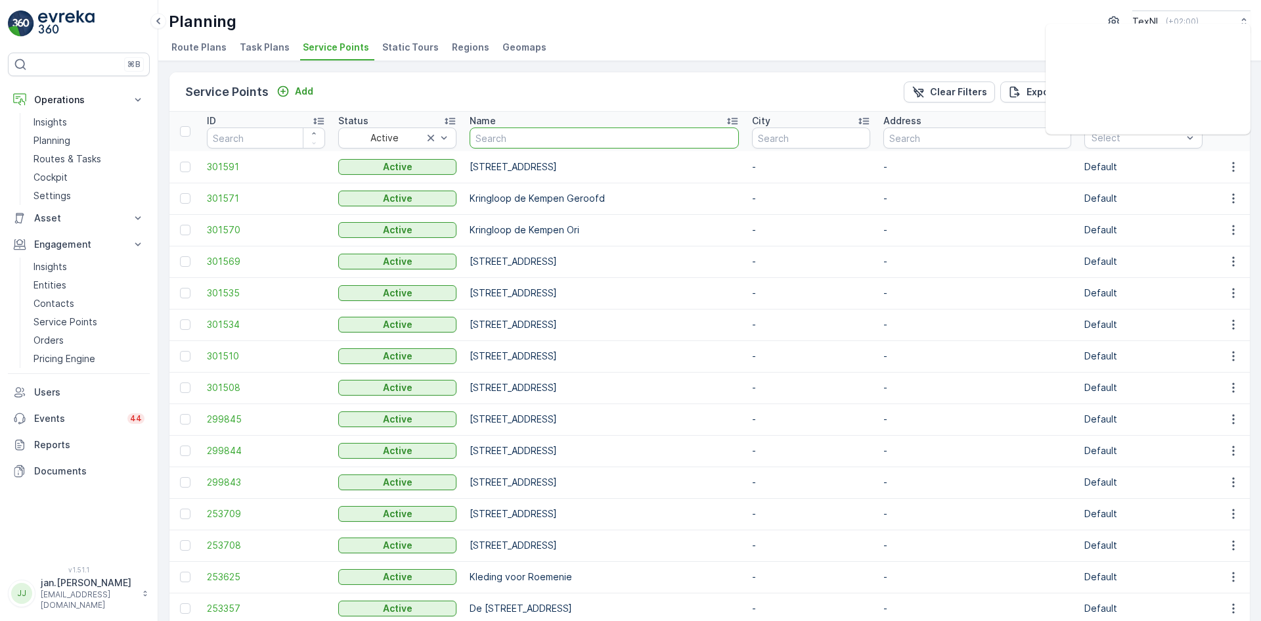
click at [518, 133] on input "text" at bounding box center [604, 137] width 269 height 21
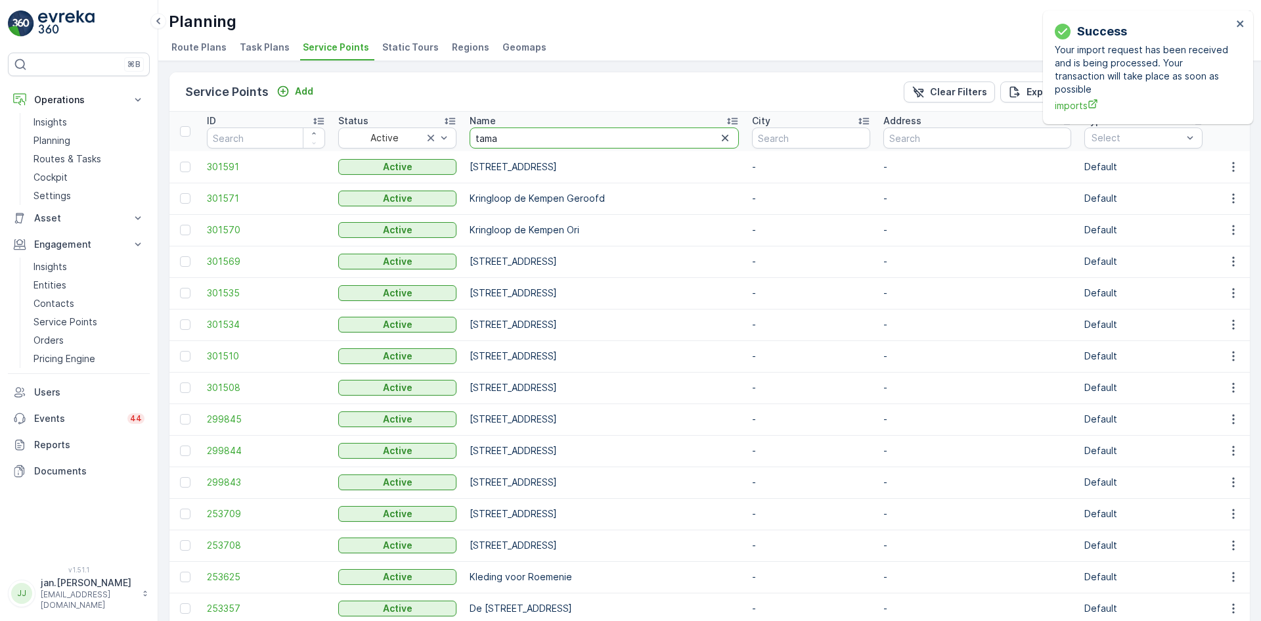
type input "tamar"
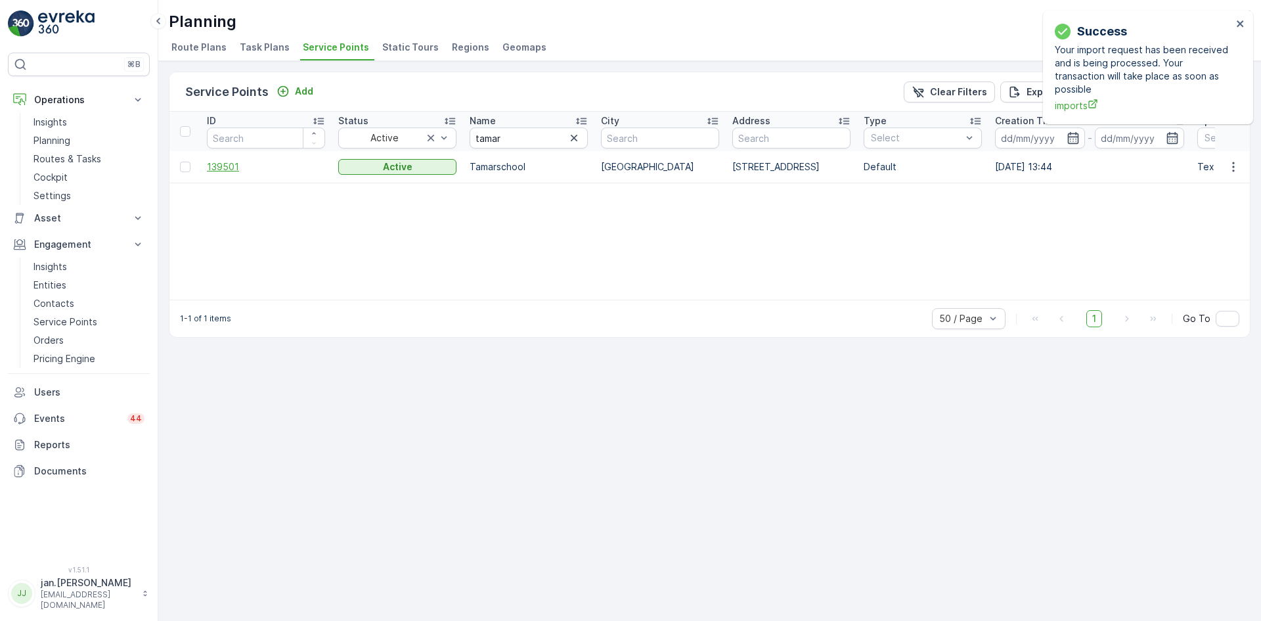
click at [247, 162] on span "139501" at bounding box center [266, 166] width 118 height 13
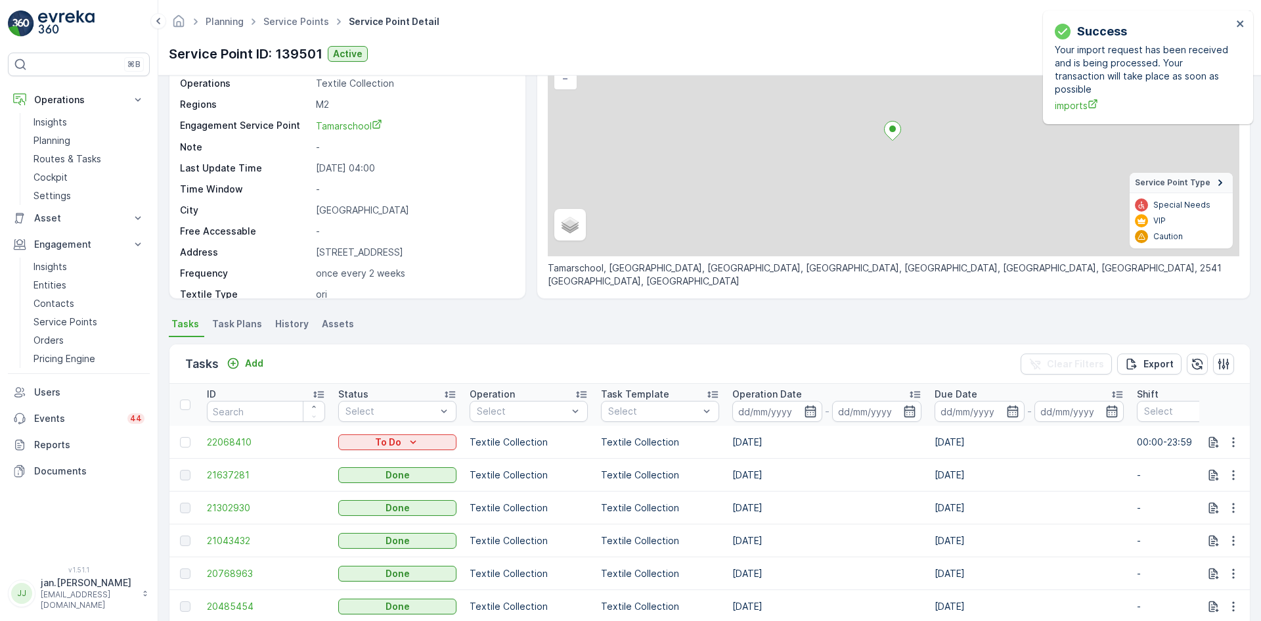
scroll to position [131, 0]
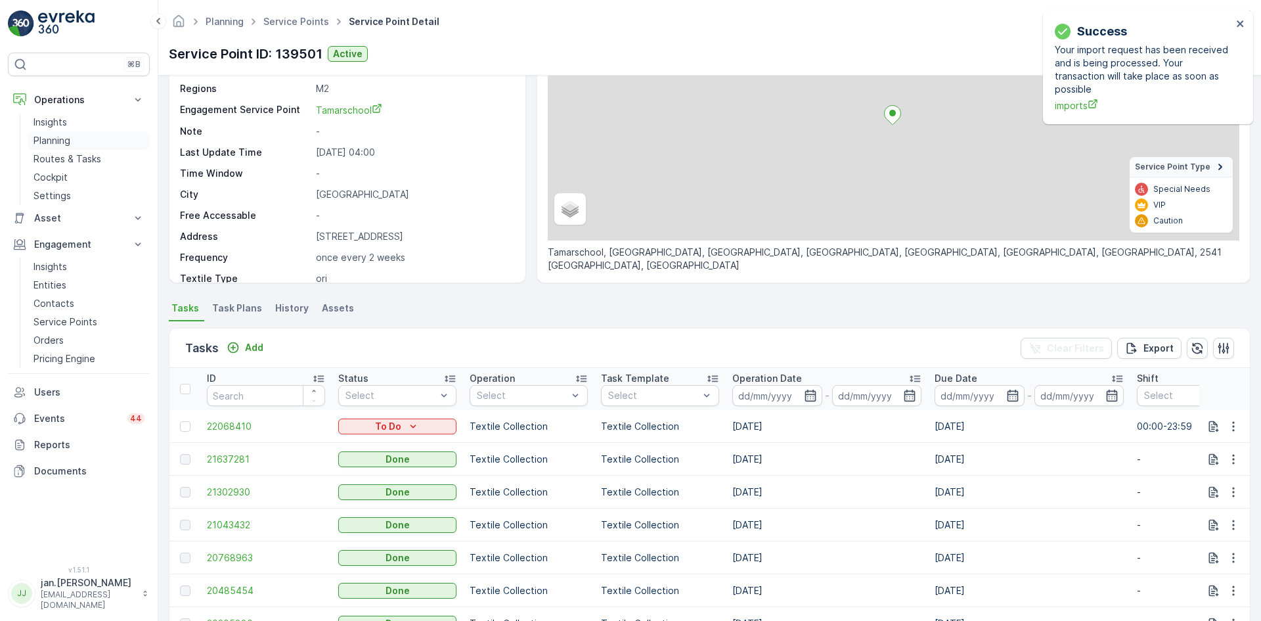
drag, startPoint x: 58, startPoint y: 144, endPoint x: 49, endPoint y: 143, distance: 9.2
click at [58, 143] on p "Planning" at bounding box center [51, 140] width 37 height 13
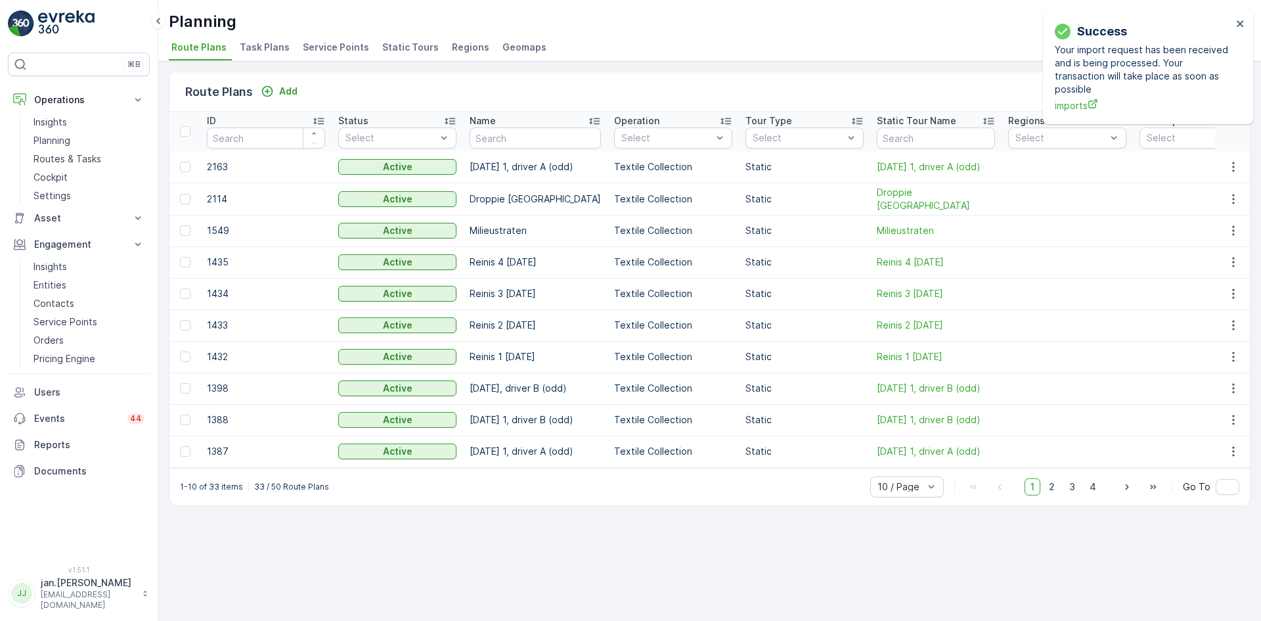
click at [353, 47] on span "Service Points" at bounding box center [336, 47] width 66 height 13
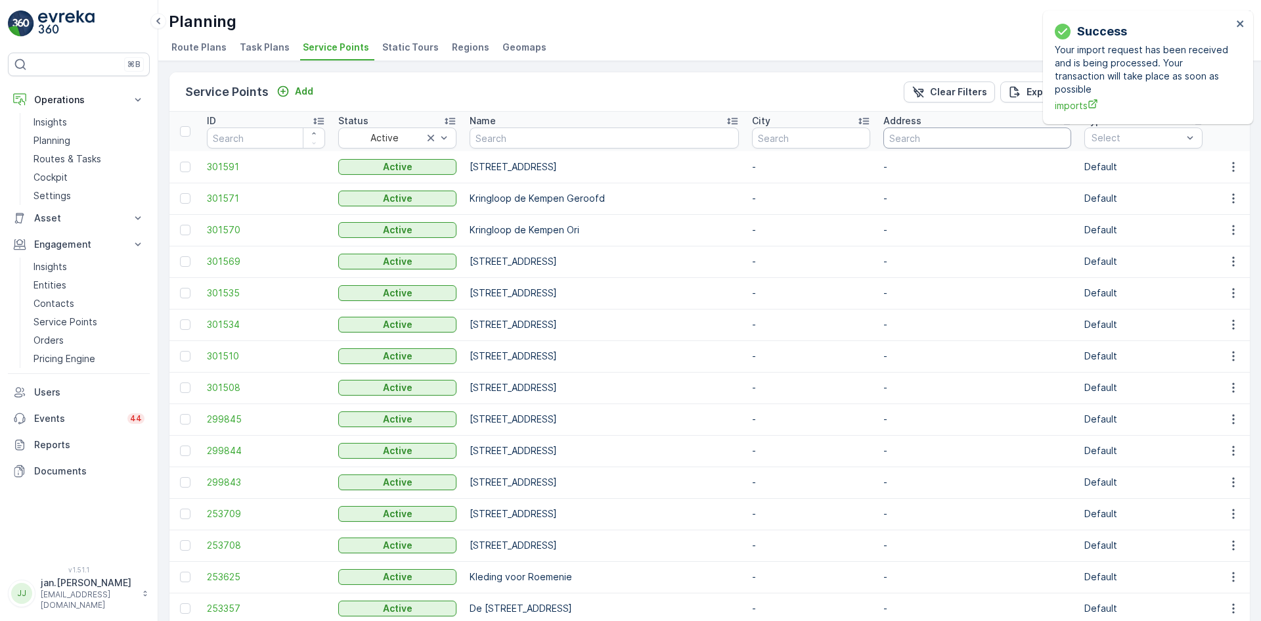
click at [883, 143] on input "text" at bounding box center [977, 137] width 188 height 21
type input "groen"
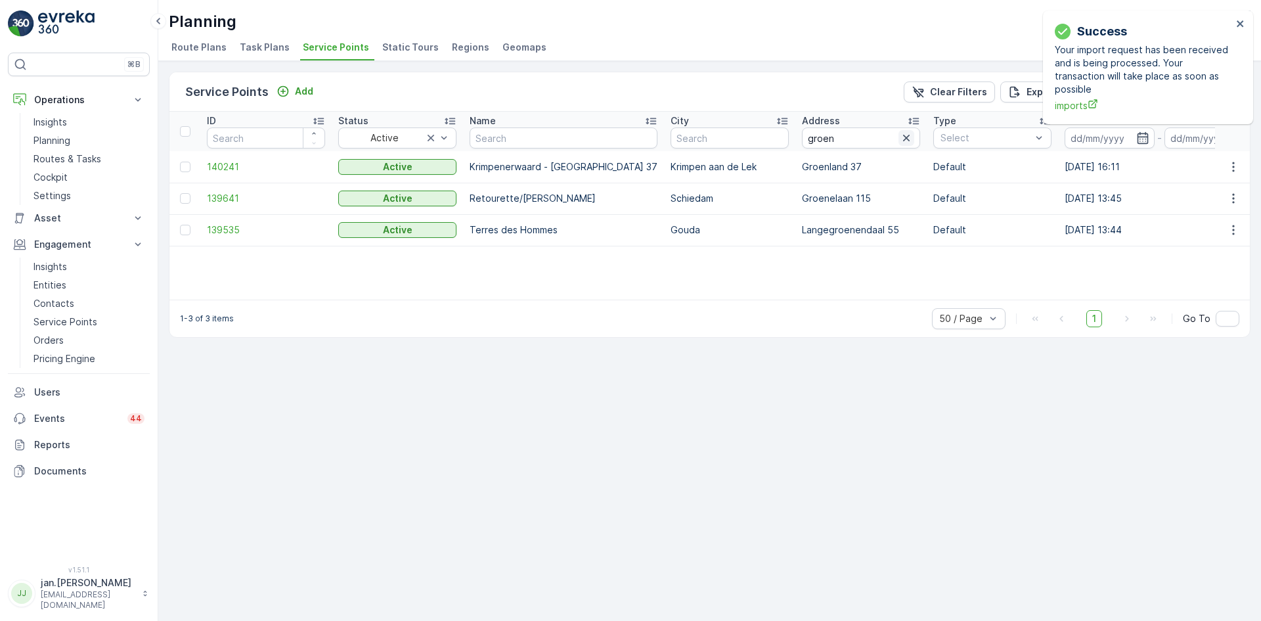
click at [900, 136] on icon "button" at bounding box center [906, 137] width 13 height 13
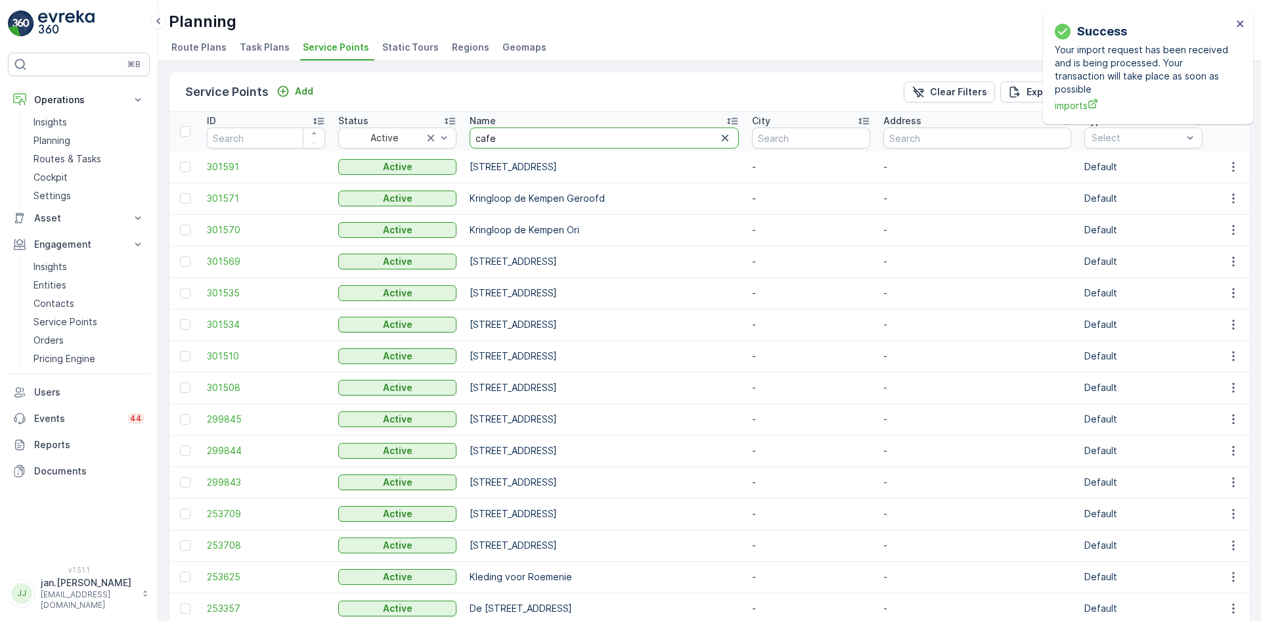
type input "cafer"
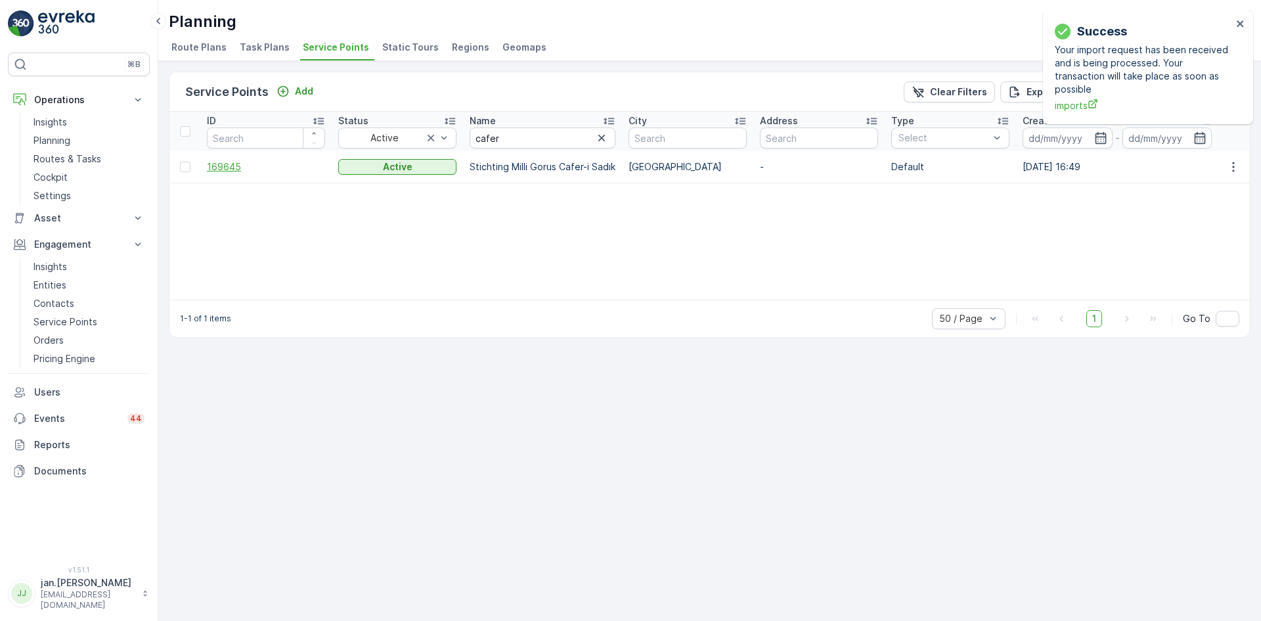
click at [231, 167] on span "169645" at bounding box center [266, 166] width 118 height 13
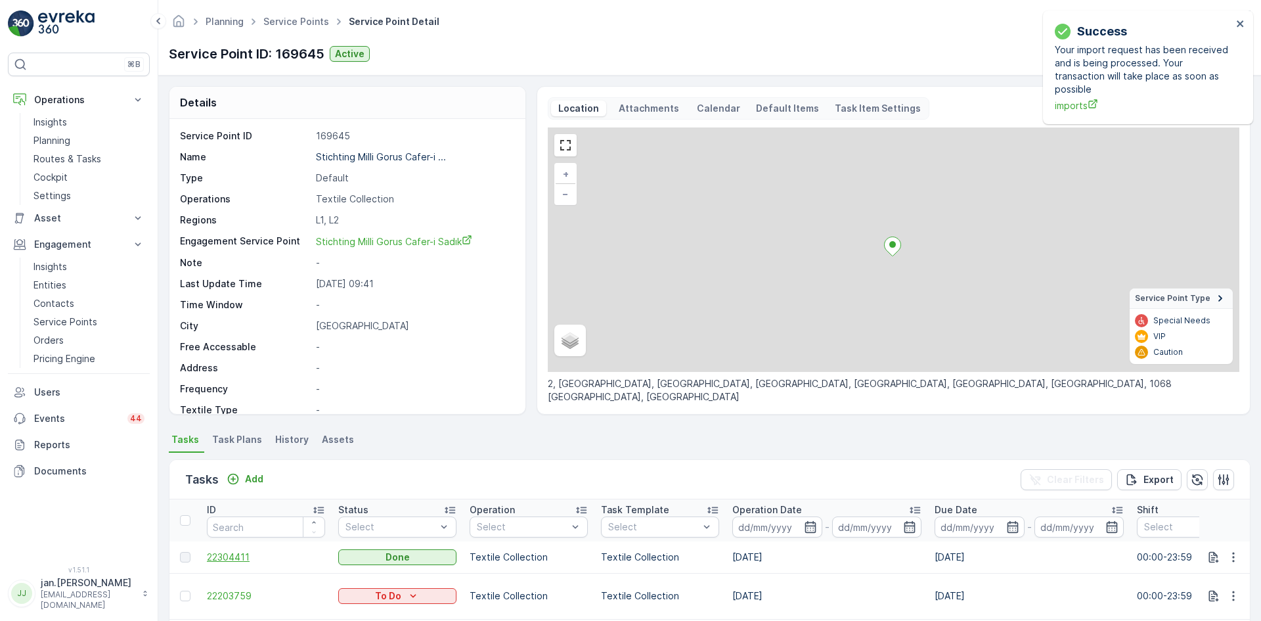
click at [229, 557] on span "22304411" at bounding box center [266, 556] width 118 height 13
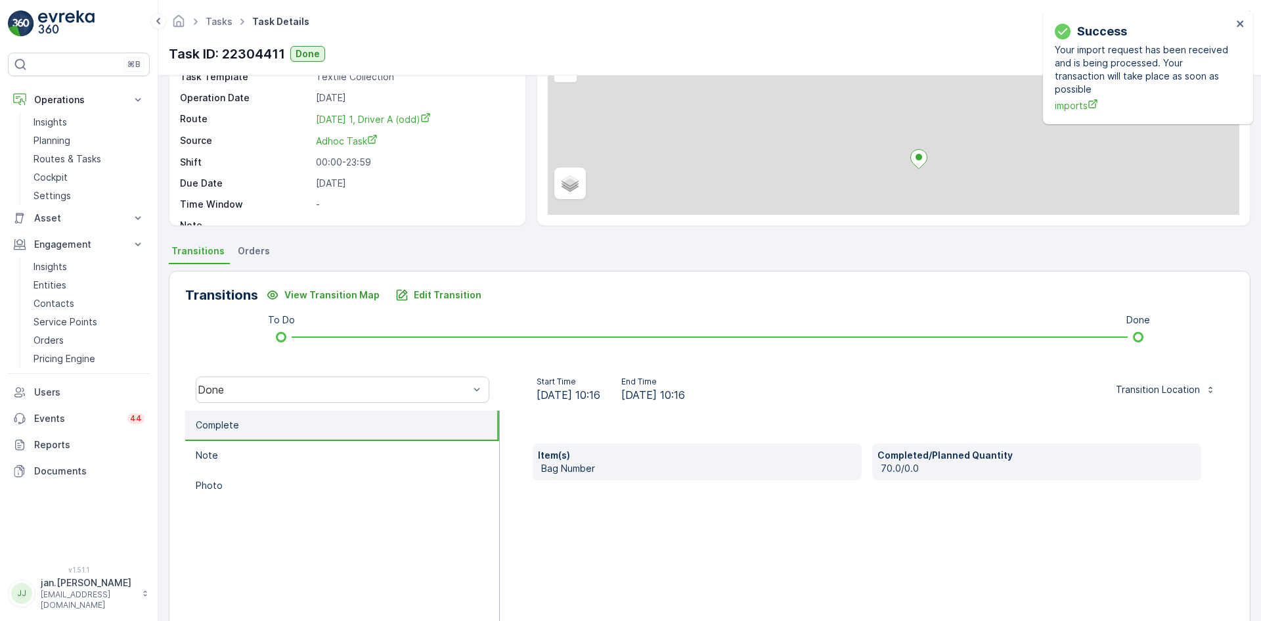
scroll to position [131, 0]
